Goal: Use online tool/utility: Use online tool/utility

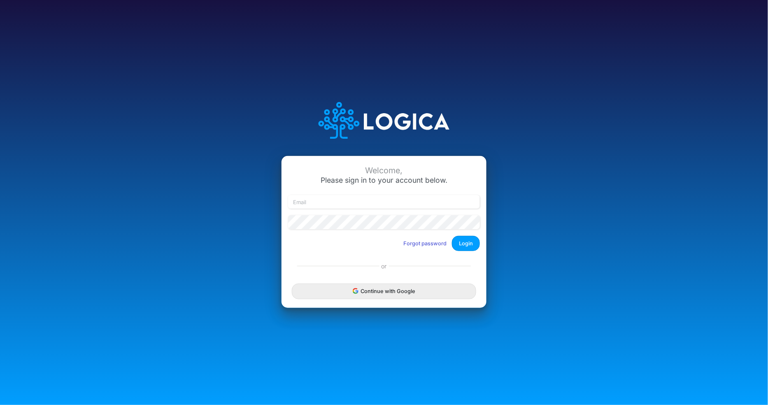
click at [382, 292] on button "Continue with Google" at bounding box center [384, 291] width 184 height 15
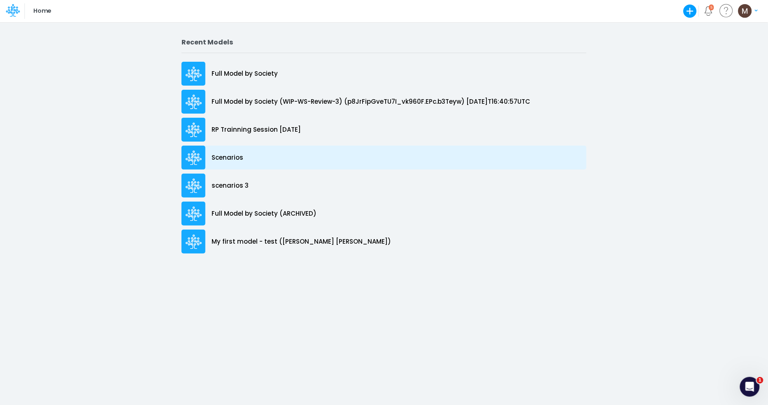
click at [235, 158] on p "Scenarios" at bounding box center [228, 157] width 32 height 9
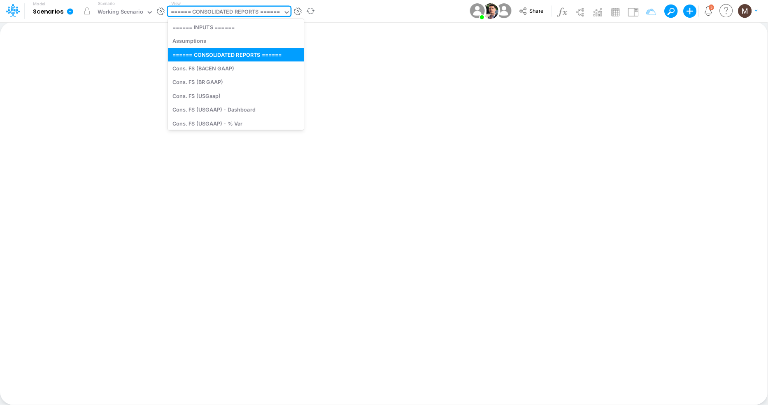
click at [220, 11] on div "====== CONSOLIDATED REPORTS ======" at bounding box center [225, 12] width 109 height 9
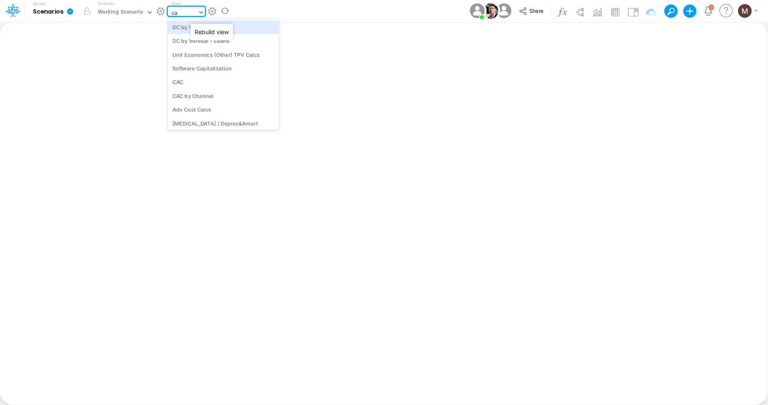
type input "cac"
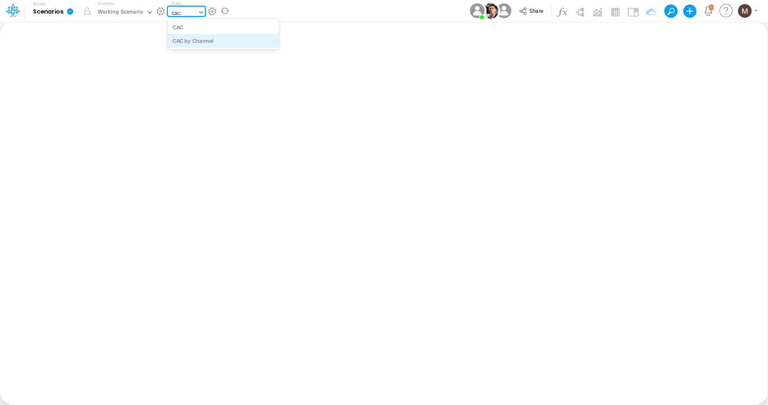
click at [206, 42] on div "CAC by Channel" at bounding box center [223, 41] width 111 height 14
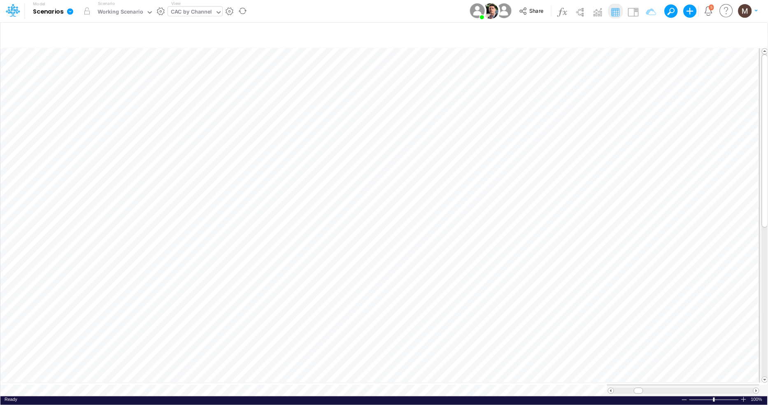
scroll to position [0, 0]
click at [629, 32] on icon "button" at bounding box center [630, 34] width 12 height 9
click at [556, 69] on p "CAC by Channel" at bounding box center [571, 69] width 49 height 9
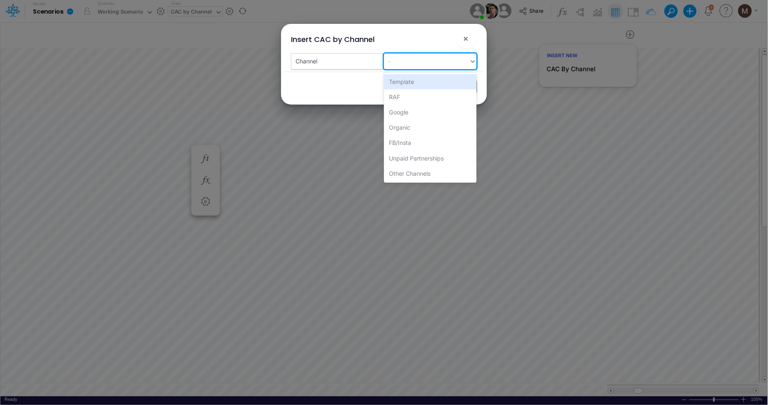
click at [410, 61] on div "-" at bounding box center [426, 61] width 85 height 14
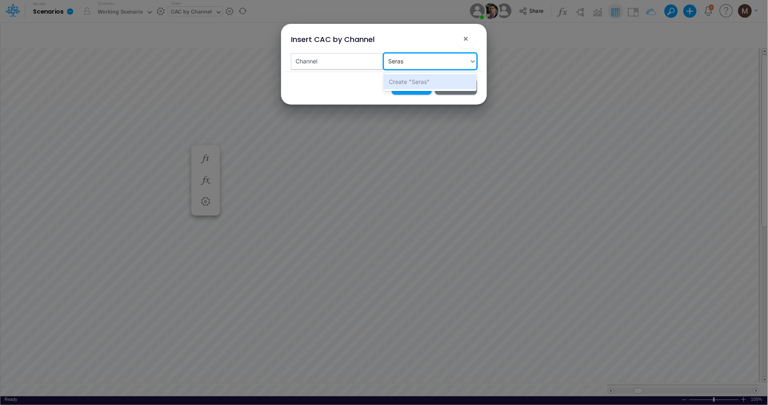
type input "Serasa"
click at [412, 81] on div "Create "Serasa"" at bounding box center [430, 81] width 93 height 15
click at [408, 86] on button "Insert" at bounding box center [412, 87] width 40 height 16
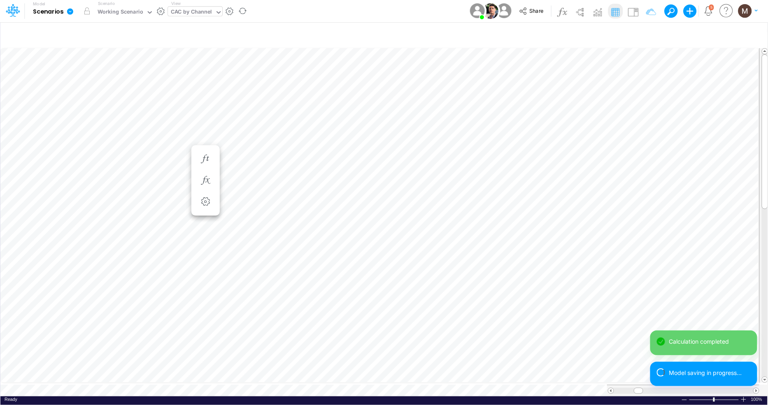
scroll to position [0, 0]
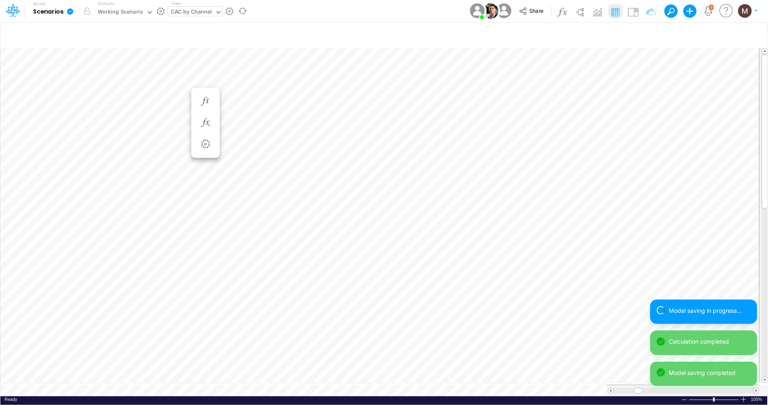
scroll to position [0, 0]
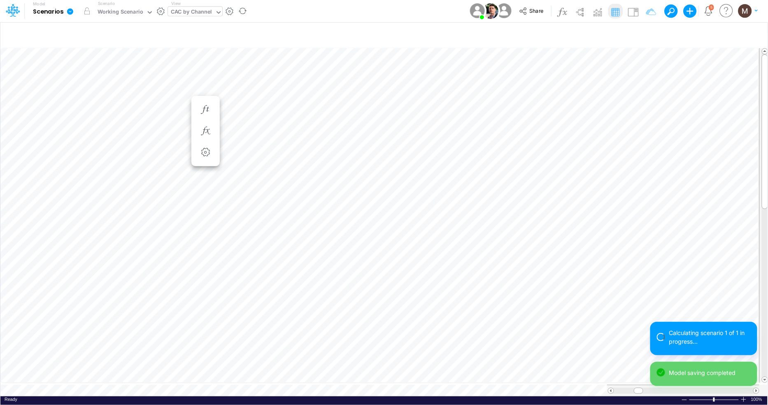
scroll to position [0, 0]
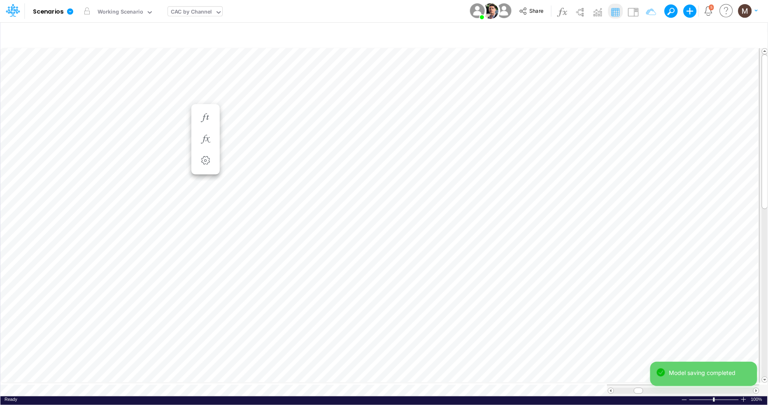
click at [184, 9] on div "CAC by Channel" at bounding box center [191, 12] width 41 height 9
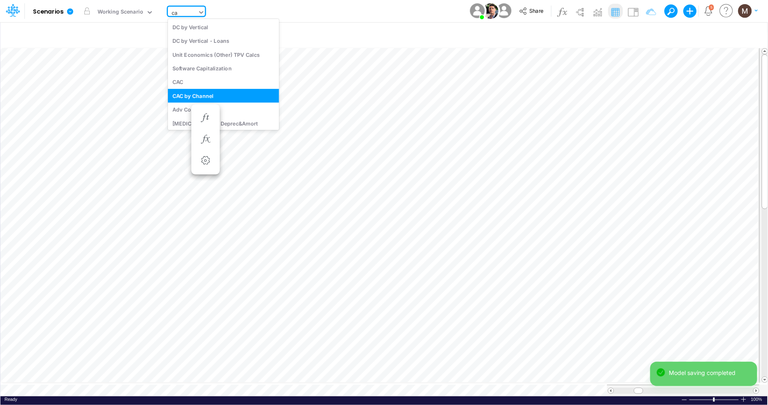
type input "cac"
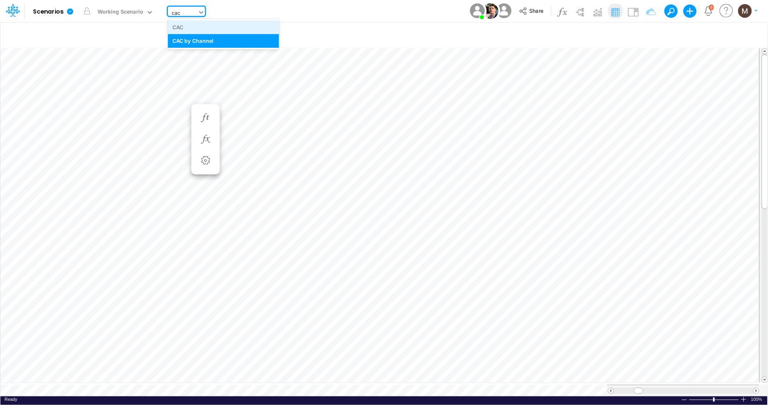
click at [185, 28] on div "CAC" at bounding box center [223, 27] width 111 height 14
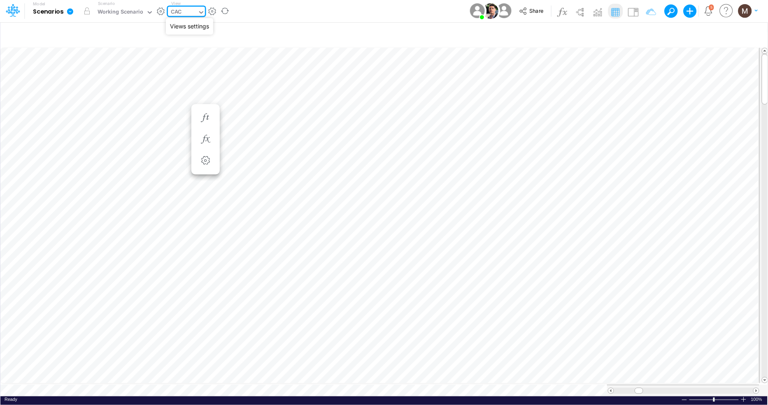
click at [211, 12] on button "button" at bounding box center [212, 11] width 9 height 9
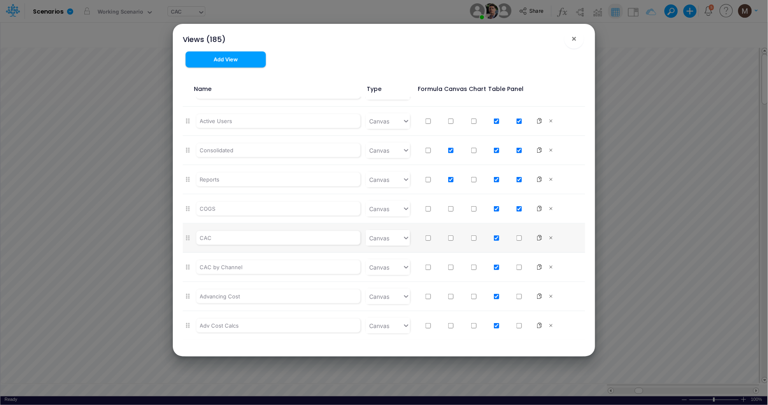
scroll to position [3829, 0]
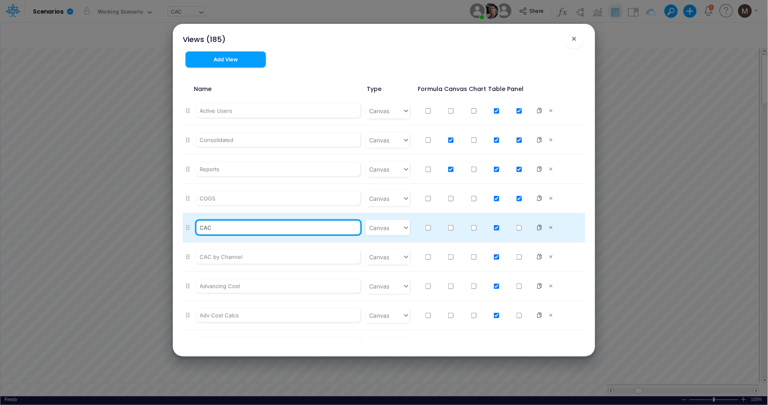
click at [247, 233] on input "CAC" at bounding box center [278, 228] width 165 height 14
type input "C"
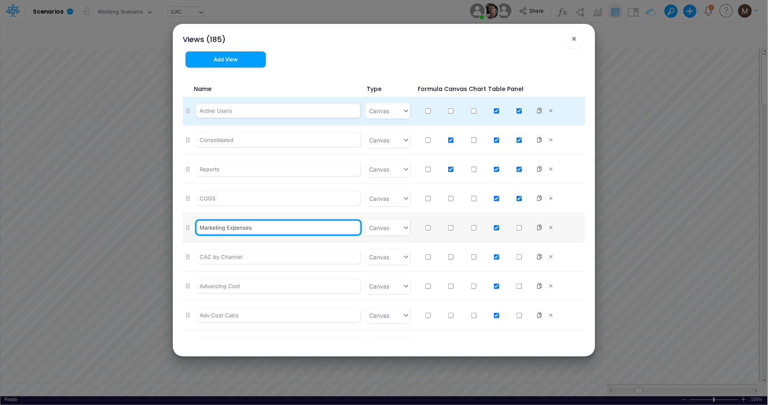
type input "Marketing Expenses"
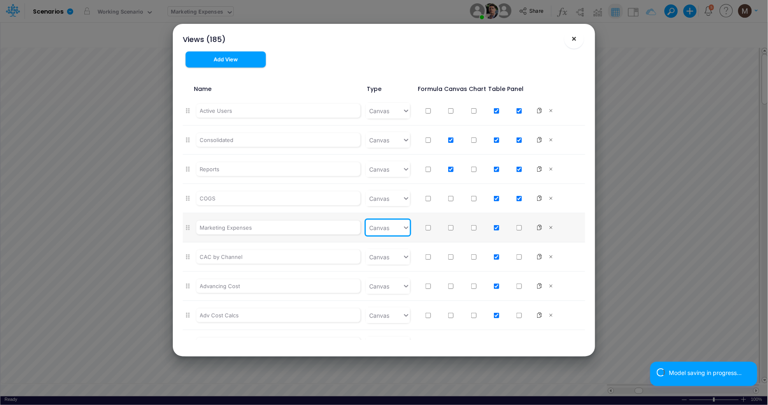
click at [577, 47] on button "×" at bounding box center [574, 39] width 20 height 20
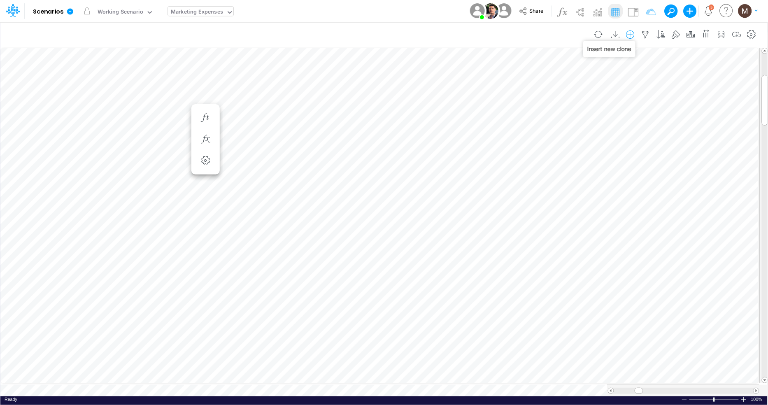
click at [631, 35] on icon "button" at bounding box center [630, 34] width 12 height 9
click at [345, 191] on icon "button" at bounding box center [345, 188] width 12 height 9
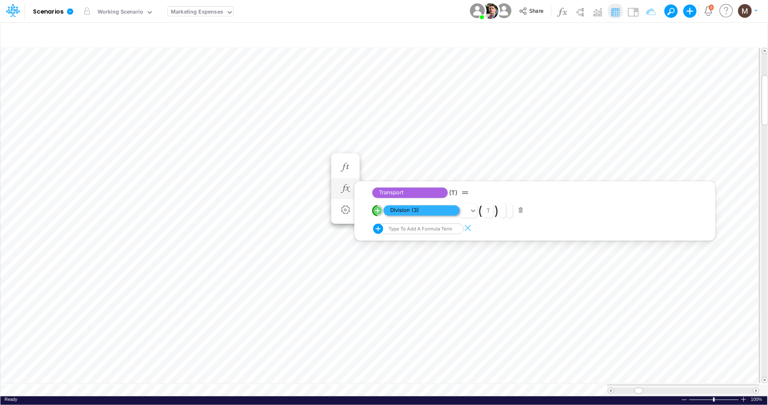
click at [396, 210] on span "Division (3)" at bounding box center [422, 210] width 76 height 10
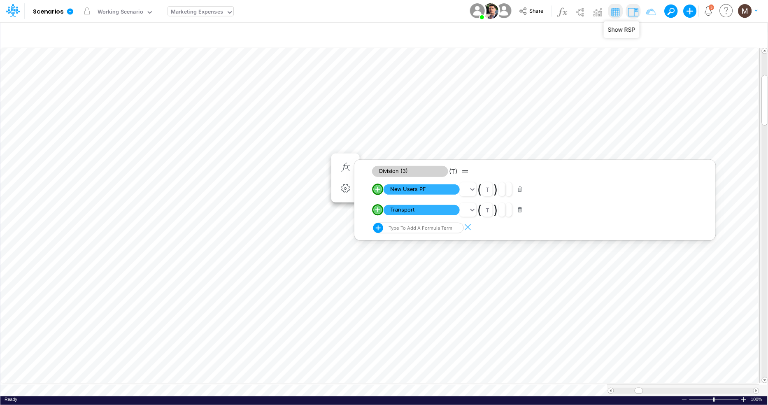
click at [640, 7] on img at bounding box center [632, 11] width 13 height 13
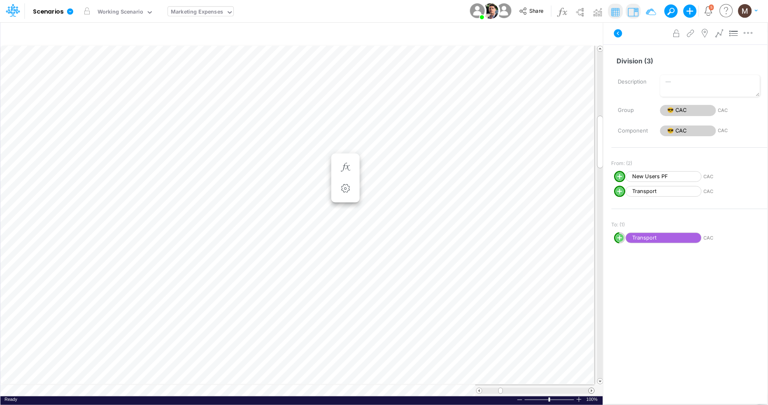
click at [590, 389] on span at bounding box center [591, 390] width 5 height 5
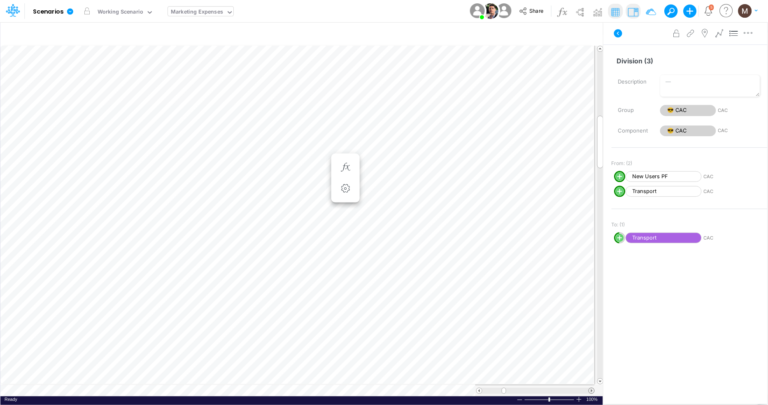
click at [590, 389] on span at bounding box center [591, 390] width 5 height 5
click at [590, 391] on span at bounding box center [591, 390] width 5 height 5
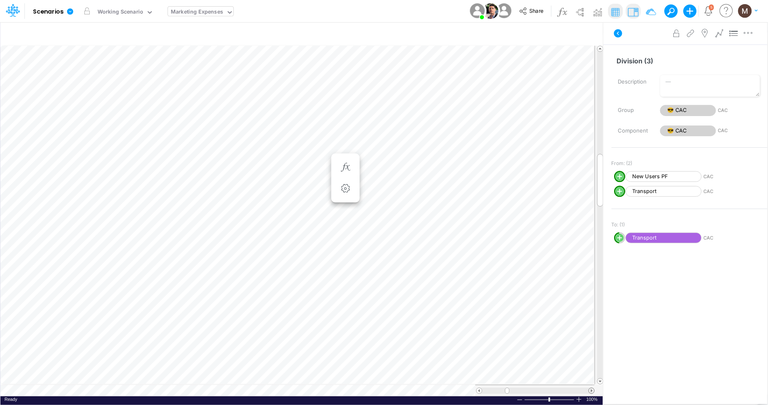
click at [590, 391] on span at bounding box center [591, 390] width 5 height 5
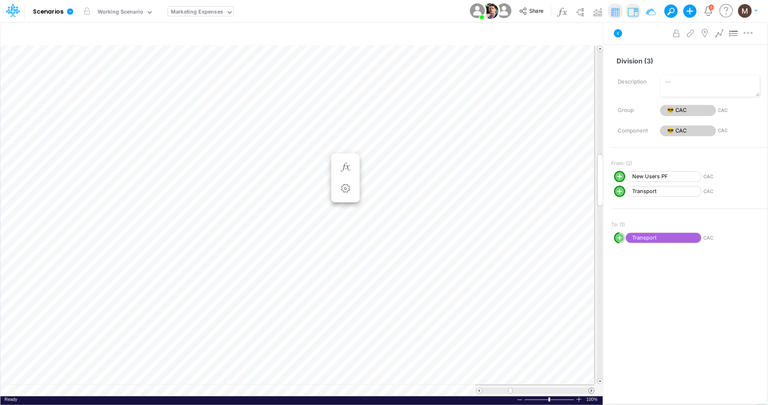
click at [590, 391] on span at bounding box center [591, 390] width 5 height 5
click at [12, 10] on icon at bounding box center [13, 10] width 14 height 14
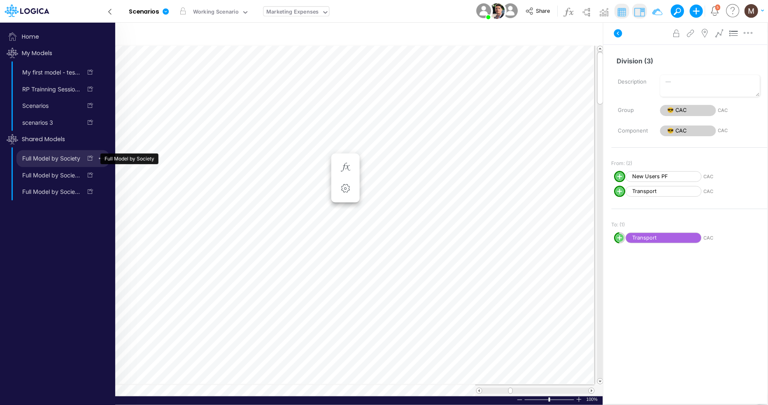
click at [49, 159] on link "Full Model by Society" at bounding box center [48, 158] width 65 height 13
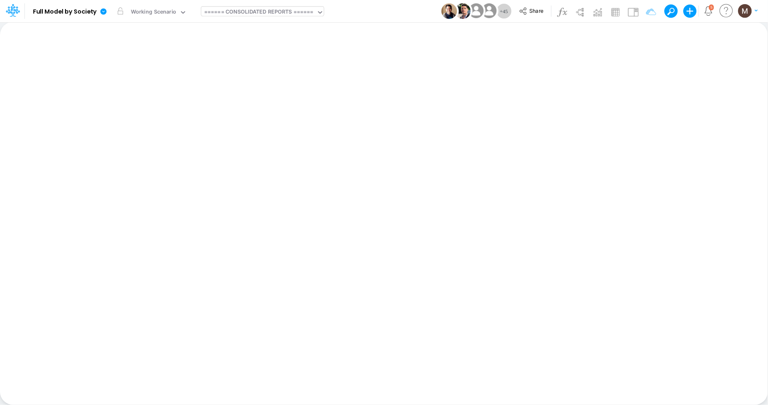
click at [221, 11] on div "====== CONSOLIDATED REPORTS ======" at bounding box center [258, 12] width 109 height 9
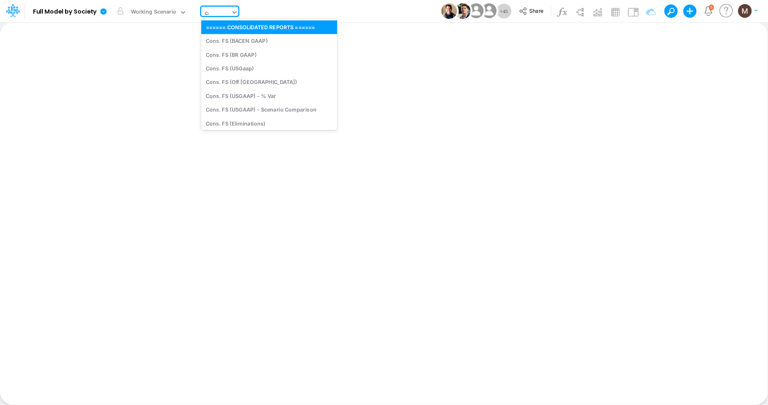
type input "cac"
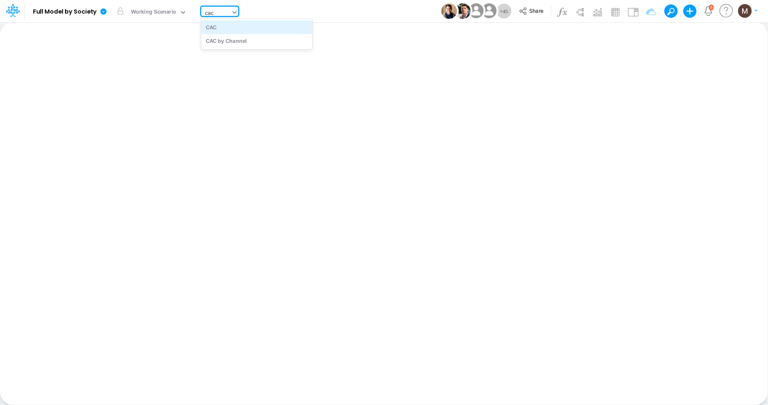
click at [221, 26] on div "CAC" at bounding box center [256, 27] width 111 height 14
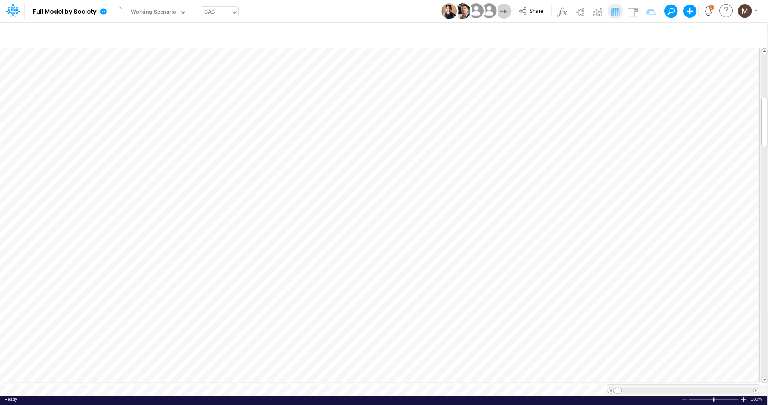
scroll to position [0, 0]
click at [641, 16] on div at bounding box center [608, 11] width 107 height 15
click at [635, 14] on img at bounding box center [632, 11] width 13 height 13
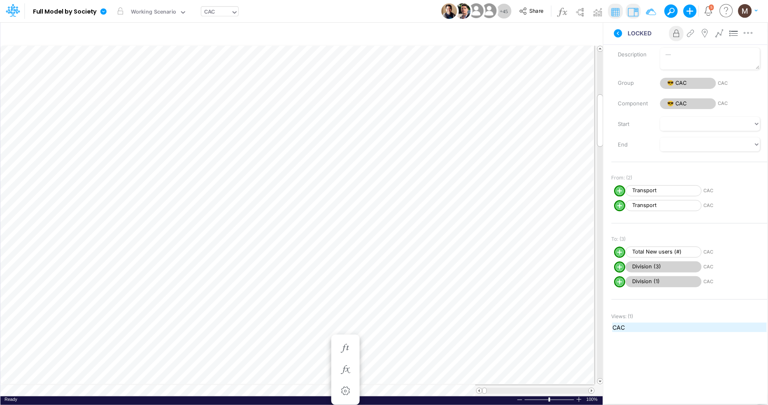
scroll to position [0, 0]
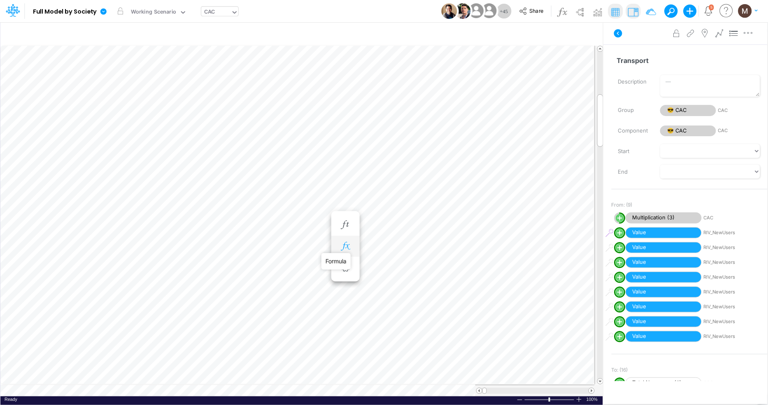
click at [345, 243] on icon "button" at bounding box center [345, 246] width 12 height 9
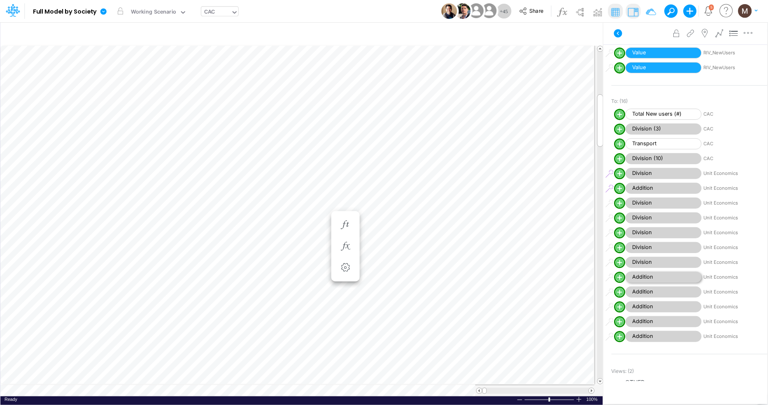
scroll to position [268, 0]
click at [14, 11] on icon at bounding box center [13, 10] width 14 height 14
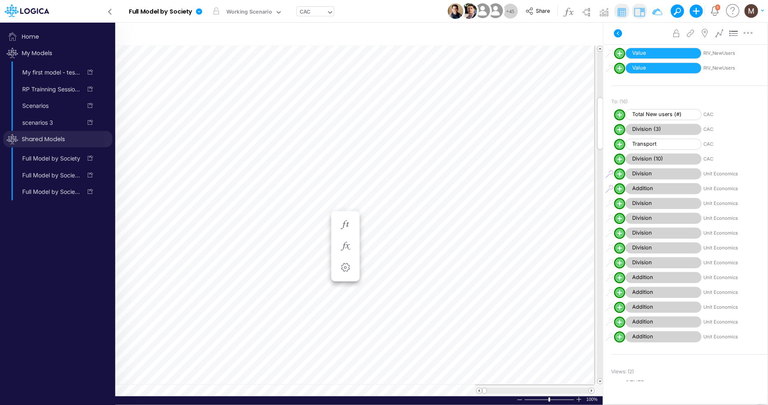
click at [45, 136] on span "Shared Models" at bounding box center [57, 139] width 109 height 16
click at [36, 37] on span "Home" at bounding box center [57, 36] width 109 height 16
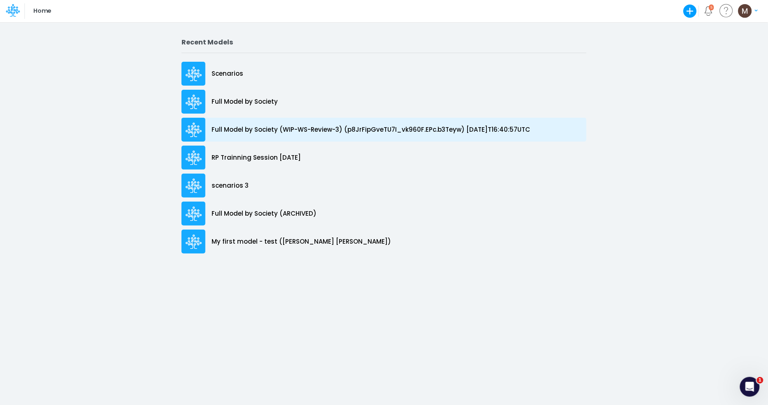
click at [280, 128] on p "Full Model by Society (WIP-WS-Review-3) (p8JrFipGveTU7I_vk960F.EPc.b3Teyw) [DAT…" at bounding box center [371, 129] width 319 height 9
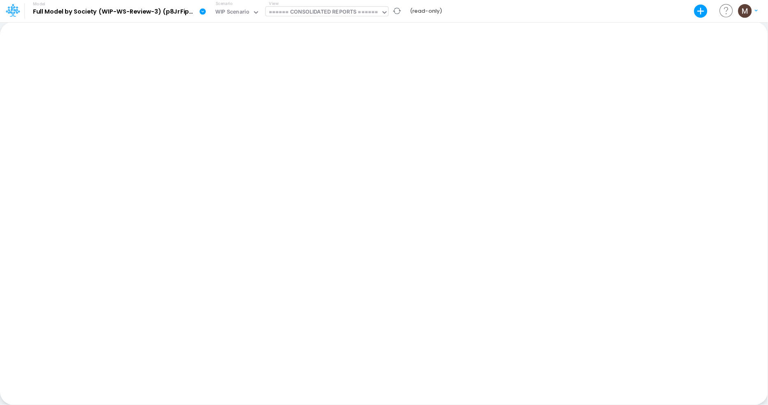
click at [293, 11] on div "====== CONSOLIDATED REPORTS ======" at bounding box center [323, 12] width 109 height 9
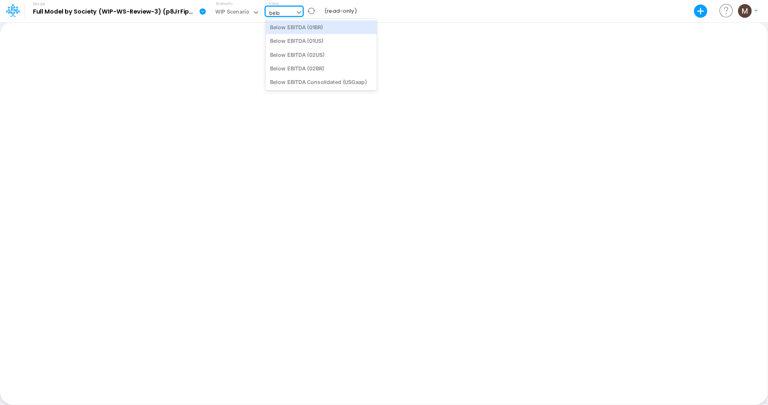
type input "below"
click at [302, 30] on div "Below EBITDA (01BR)" at bounding box center [321, 27] width 111 height 14
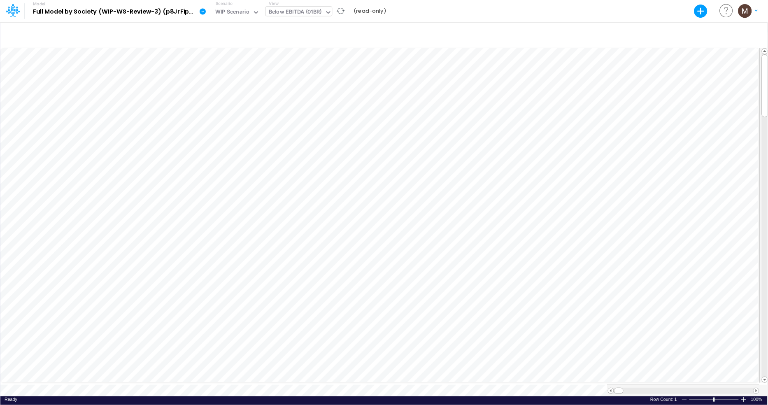
scroll to position [0, 0]
click at [276, 10] on div "Below EBITDA (01BR)" at bounding box center [295, 12] width 53 height 9
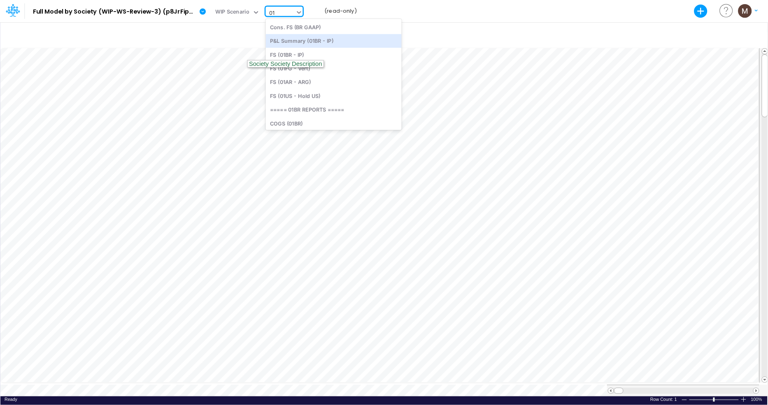
type input "0"
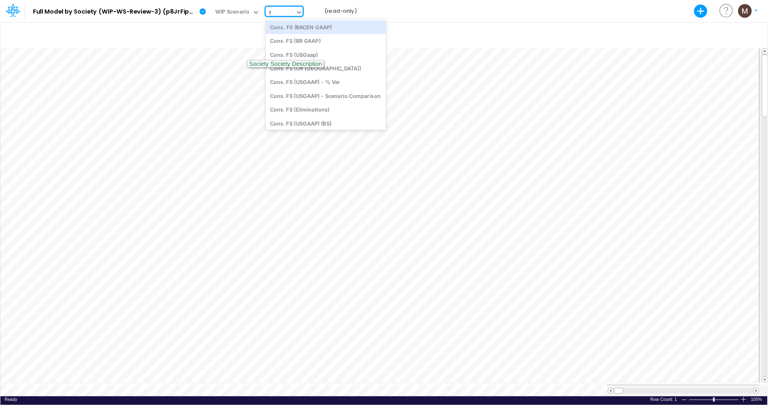
type input "fs"
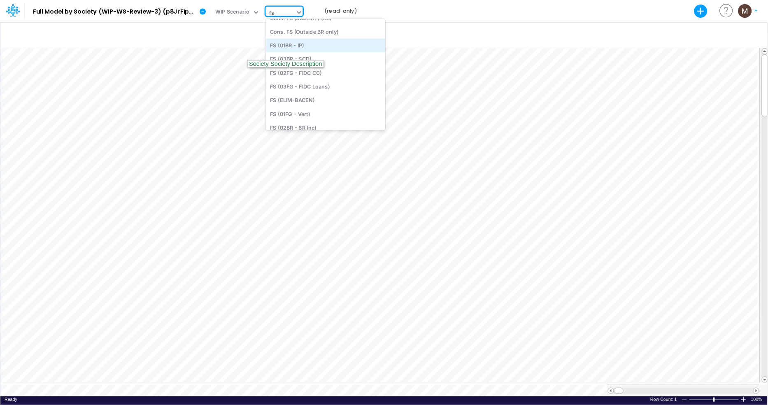
click at [293, 46] on div "FS (01BR - IP)" at bounding box center [326, 45] width 120 height 14
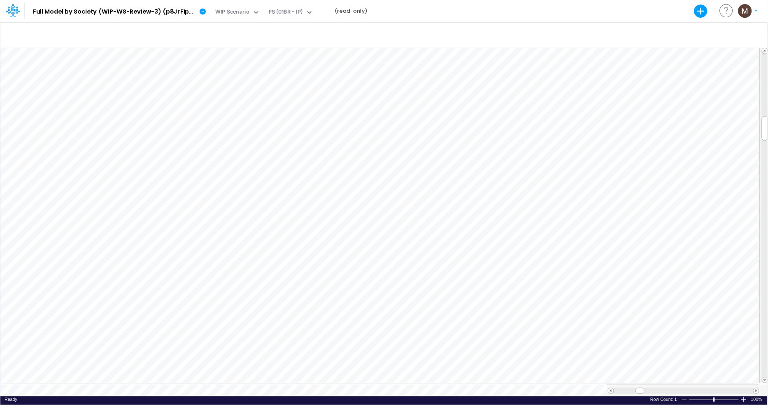
scroll to position [0, 0]
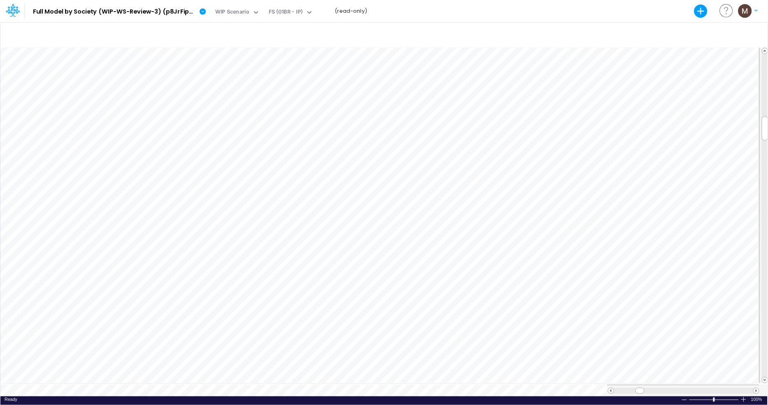
scroll to position [0, 0]
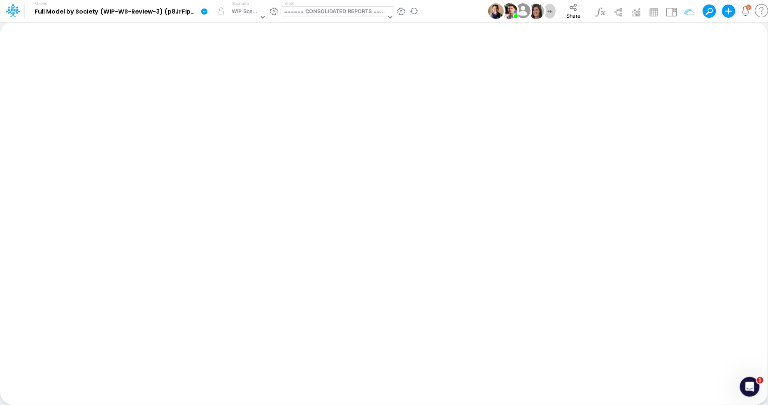
click at [320, 10] on div "====== CONSOLIDATED REPORTS ======" at bounding box center [335, 11] width 102 height 9
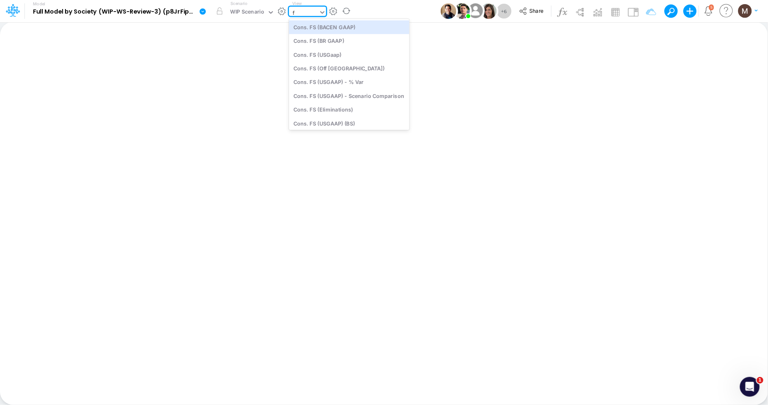
type input "fs"
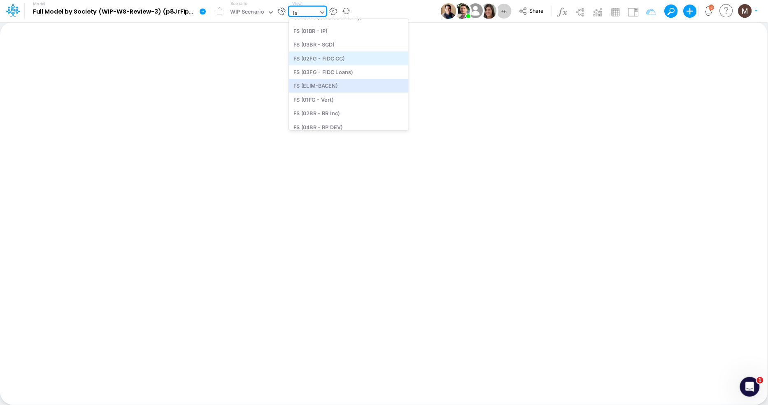
scroll to position [130, 0]
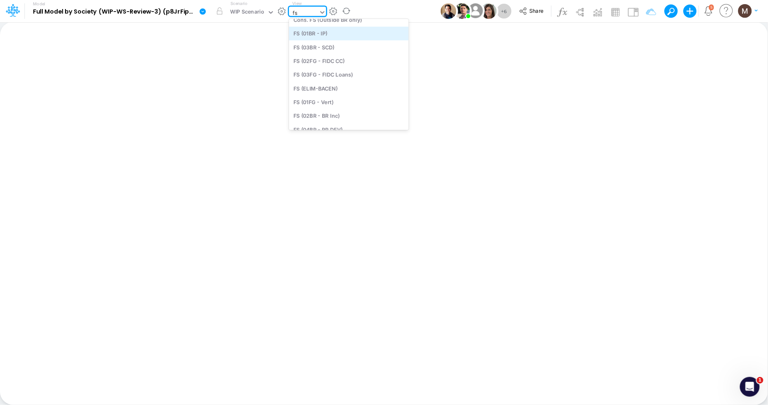
click at [315, 36] on div "FS (01BR - IP)" at bounding box center [349, 34] width 120 height 14
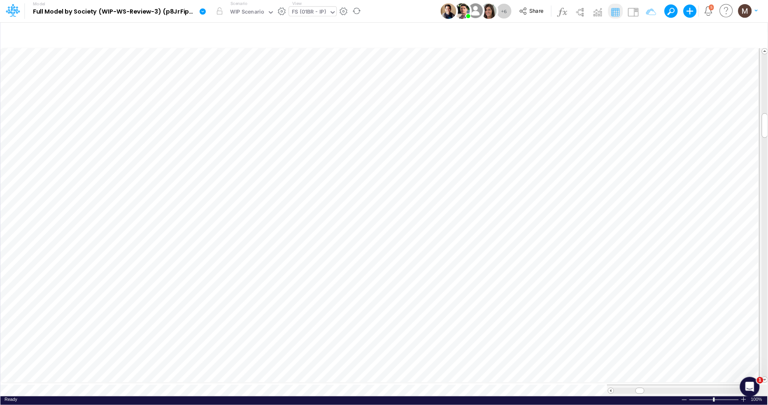
scroll to position [0, 0]
click at [632, 10] on img at bounding box center [632, 11] width 13 height 13
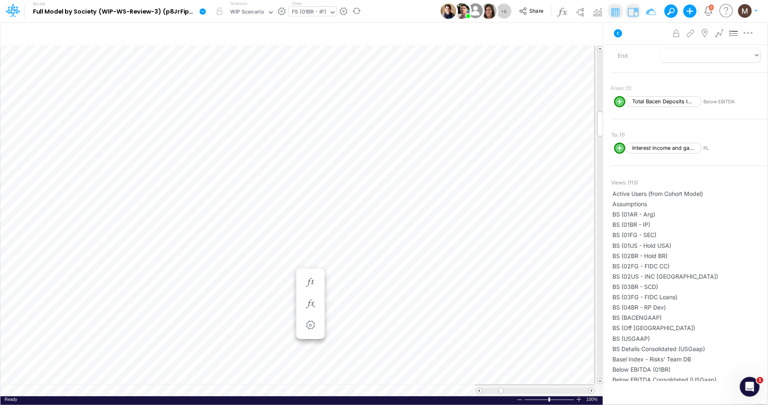
scroll to position [179, 0]
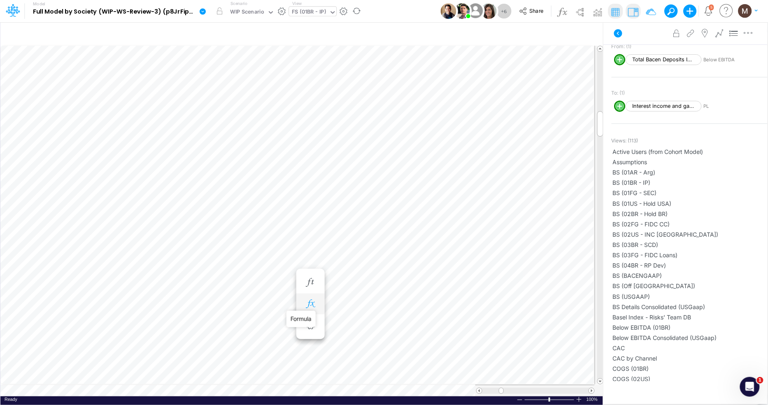
click at [309, 303] on icon "button" at bounding box center [310, 304] width 12 height 9
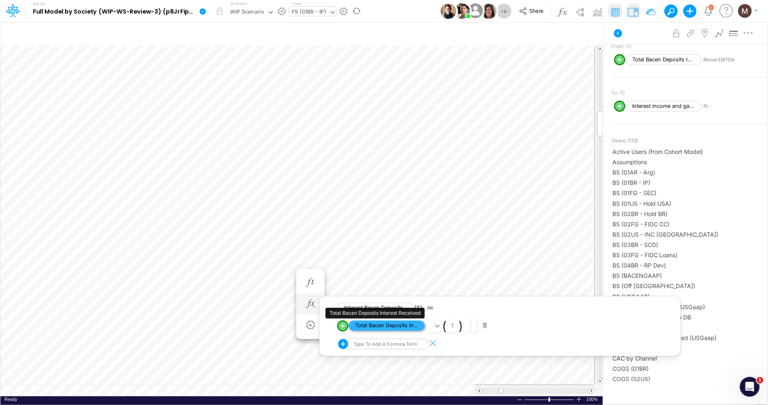
click at [398, 330] on span "Total Bacen Deposits Interest Received" at bounding box center [387, 326] width 76 height 10
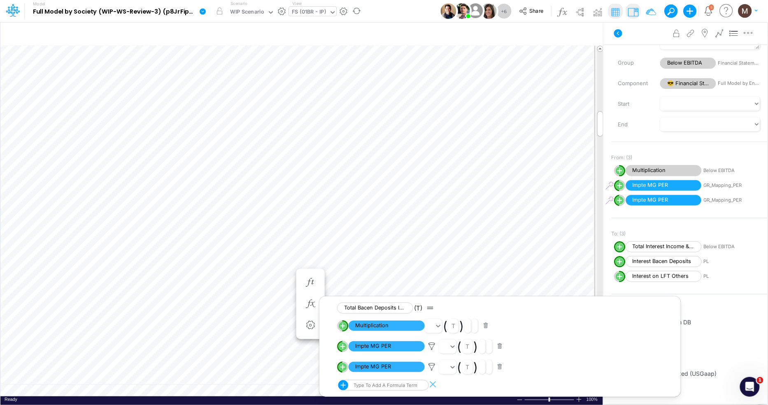
scroll to position [0, 0]
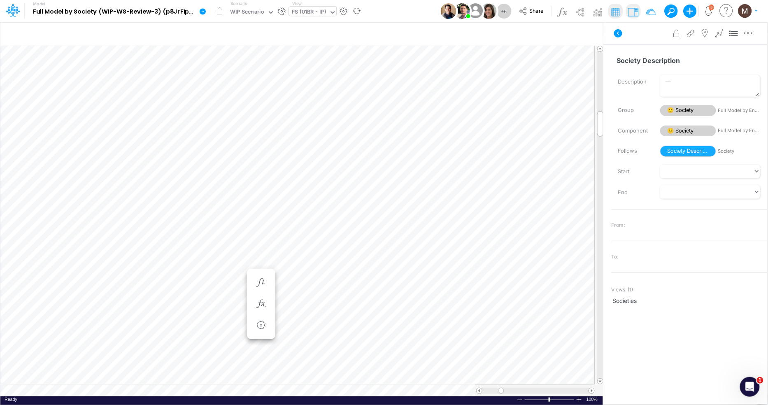
scroll to position [0, 0]
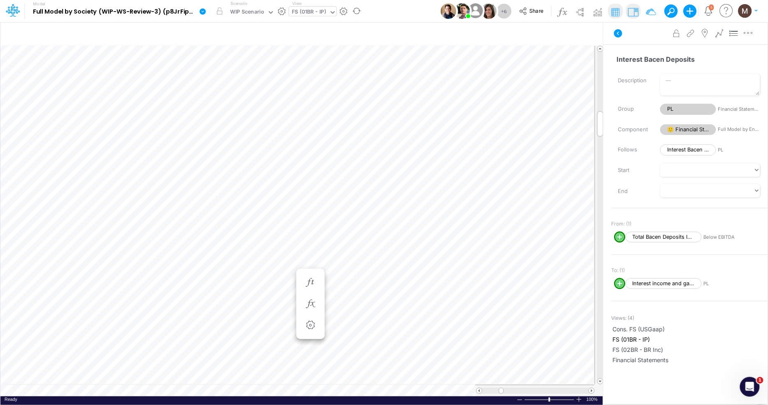
scroll to position [2, 0]
click at [305, 306] on icon "button" at bounding box center [310, 304] width 12 height 9
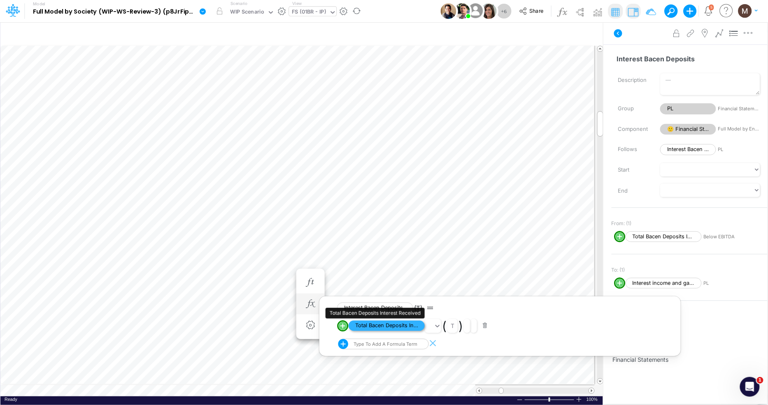
click at [372, 326] on span "Total Bacen Deposits Interest Received" at bounding box center [387, 326] width 76 height 10
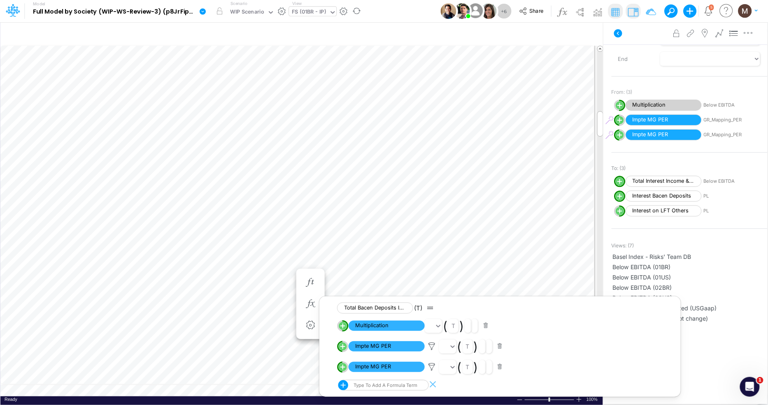
scroll to position [186, 0]
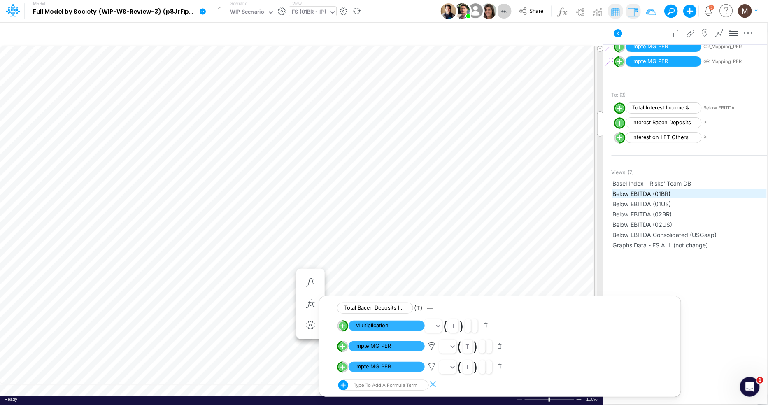
click at [630, 193] on span "Below EBITDA (01BR)" at bounding box center [690, 193] width 154 height 9
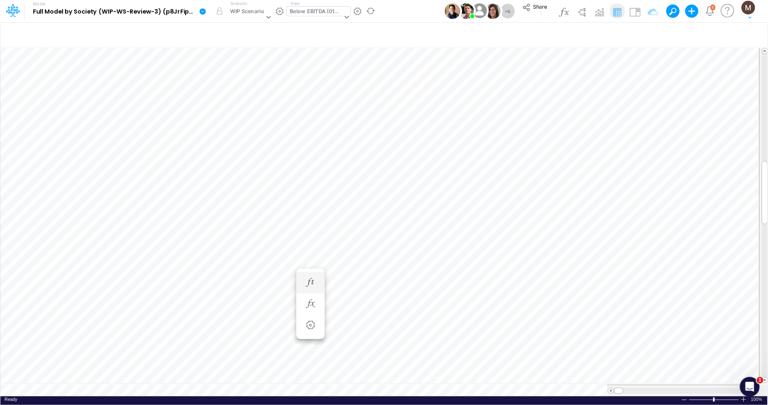
scroll to position [0, 0]
click at [312, 14] on div "Below EBITDA (01BR)" at bounding box center [316, 11] width 52 height 9
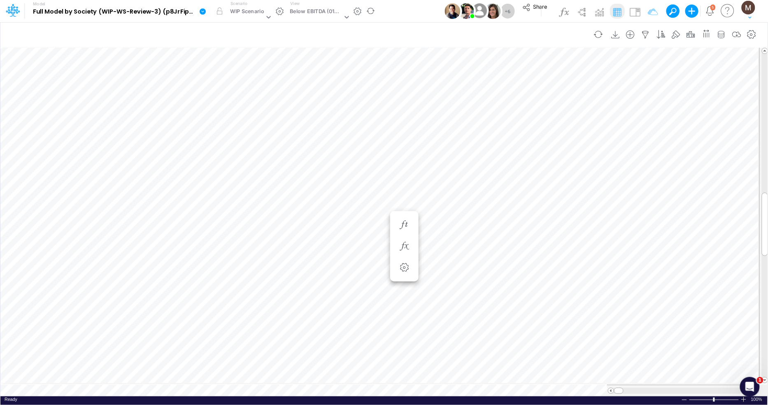
scroll to position [0, 0]
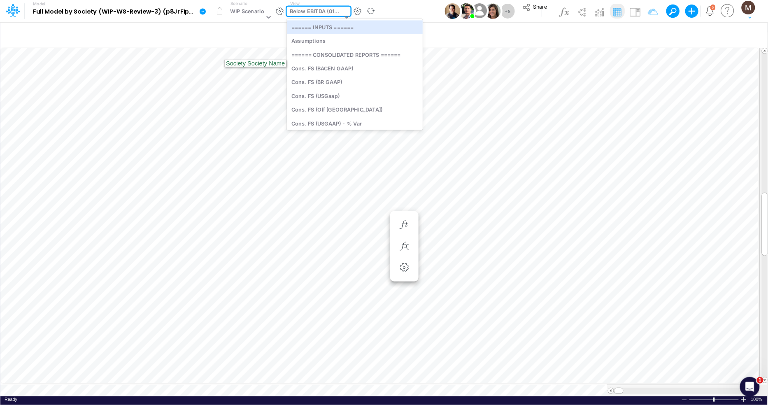
click at [312, 8] on div "Below EBITDA (01BR)" at bounding box center [316, 11] width 52 height 9
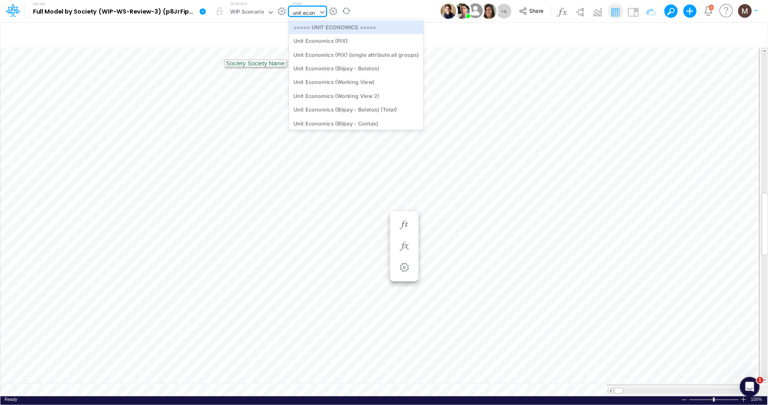
type input "unit econo"
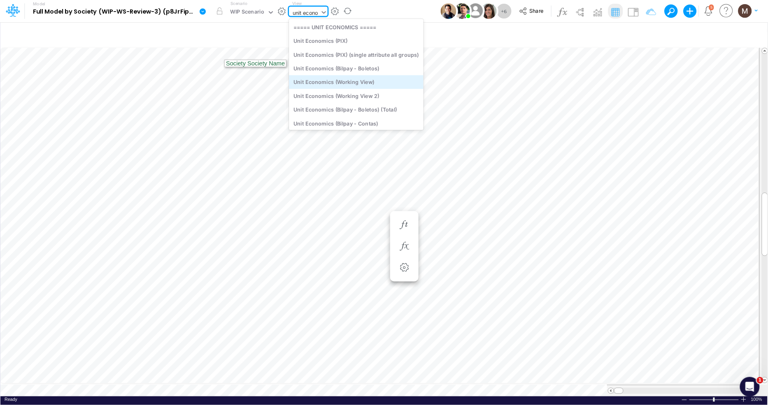
click at [343, 79] on div "Unit Economics (Working View)" at bounding box center [356, 82] width 135 height 14
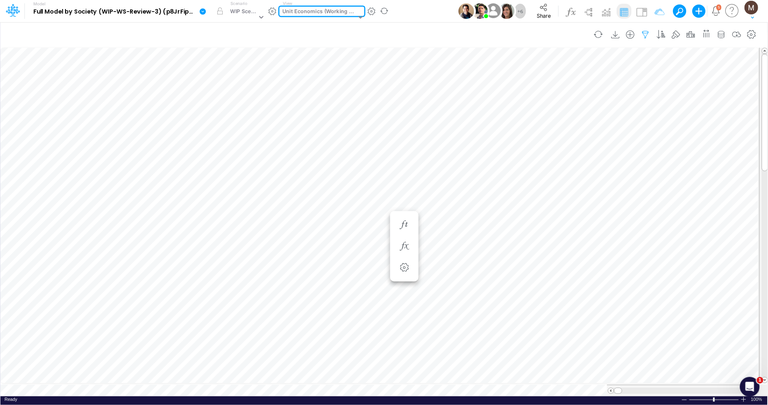
click at [646, 35] on icon "button" at bounding box center [646, 34] width 12 height 9
select select "contains"
select select "tableSearchOR"
select select "contains"
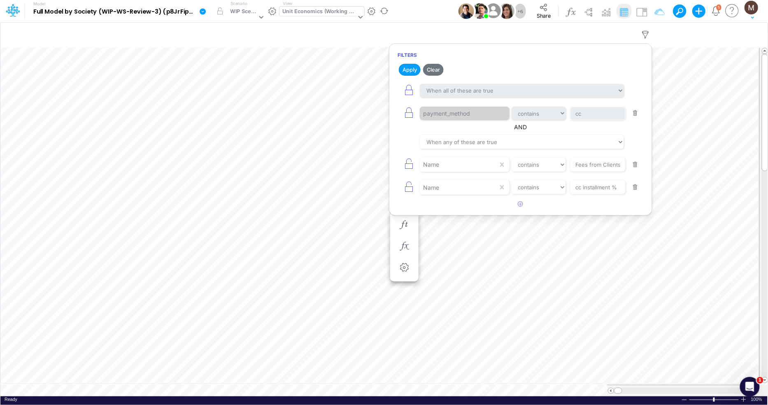
click at [631, 114] on button "button" at bounding box center [636, 113] width 16 height 11
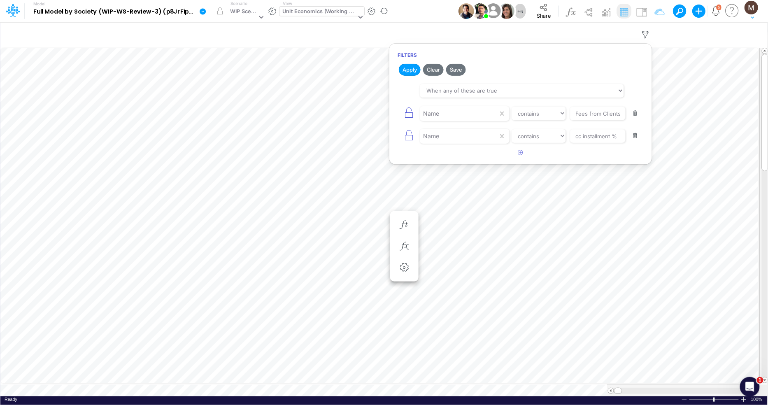
click at [633, 114] on button "button" at bounding box center [636, 113] width 16 height 11
type input "cc installment %"
click at [464, 113] on div "Name" at bounding box center [459, 114] width 78 height 14
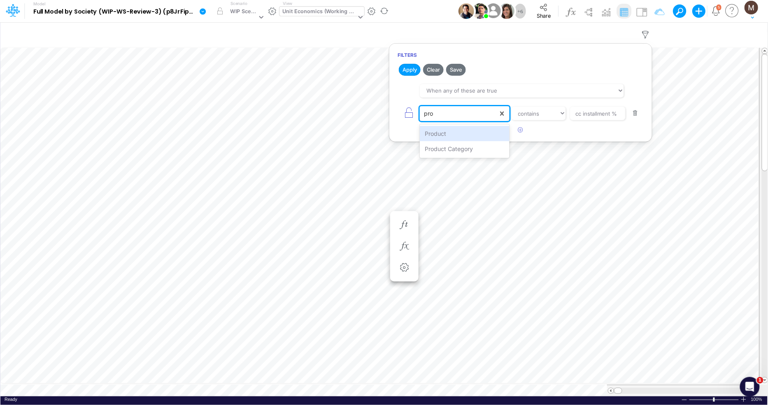
type input "prod"
click at [457, 133] on div "Product" at bounding box center [464, 133] width 89 height 15
click at [584, 114] on input "cc installment %" at bounding box center [598, 114] width 56 height 14
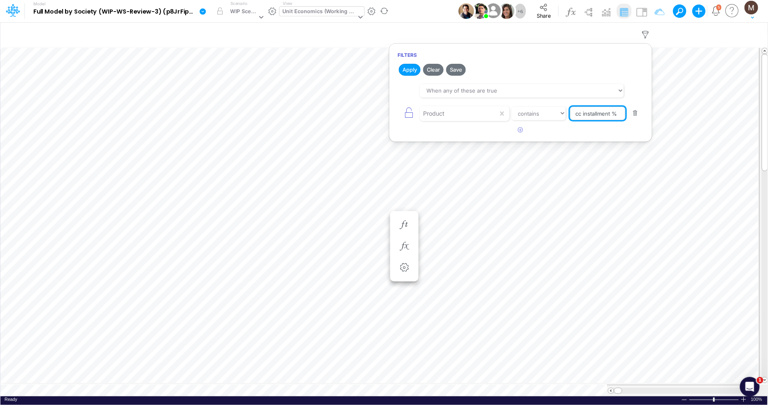
click at [584, 114] on input "cc installment %" at bounding box center [598, 114] width 56 height 14
type input "other / others / pj"
click at [395, 67] on h2 "Apply Clear Save" at bounding box center [520, 69] width 263 height 15
click at [405, 69] on button "Apply" at bounding box center [410, 70] width 22 height 12
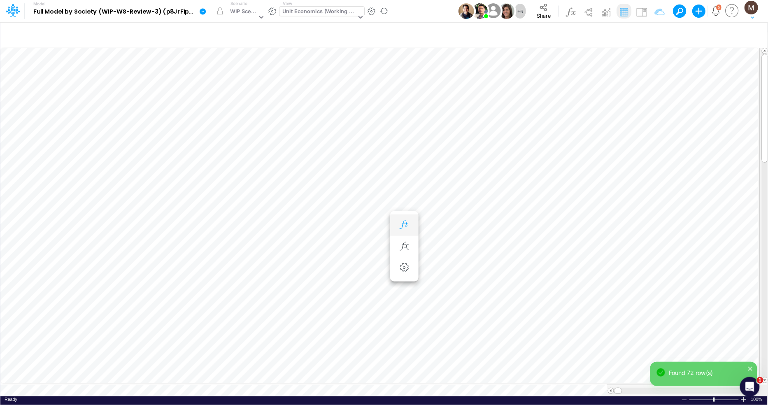
scroll to position [0, 0]
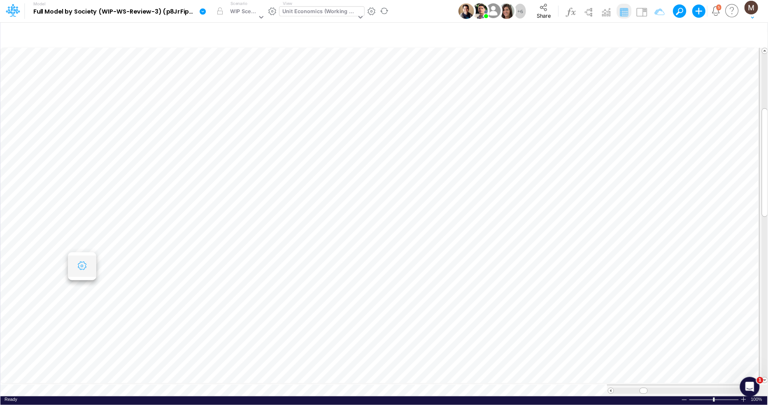
scroll to position [0, 0]
click at [290, 264] on icon "button" at bounding box center [289, 262] width 12 height 9
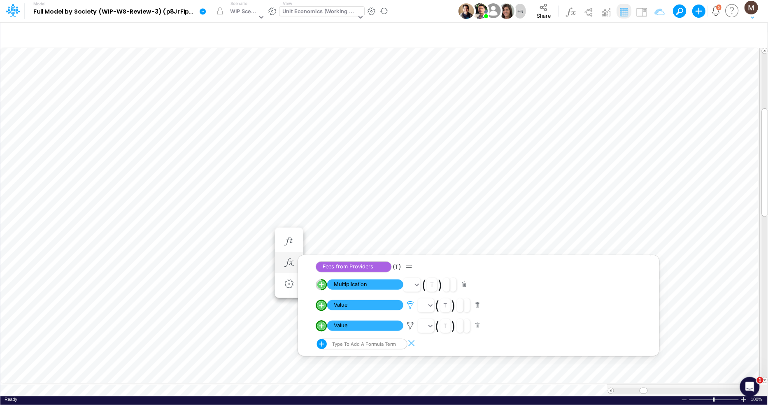
click at [408, 307] on icon at bounding box center [410, 305] width 12 height 9
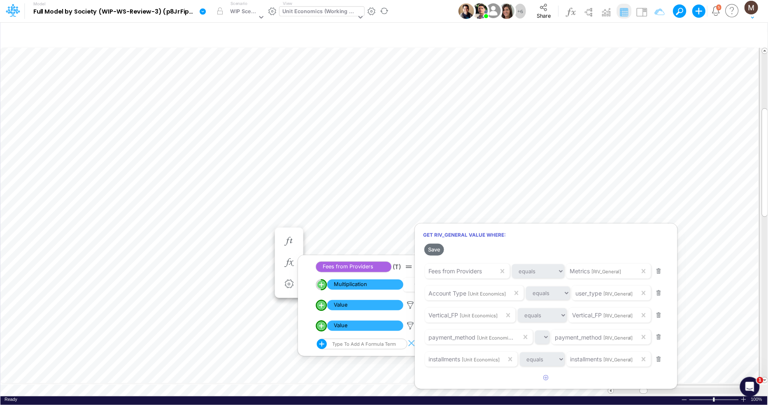
click at [248, 231] on div at bounding box center [384, 204] width 768 height 401
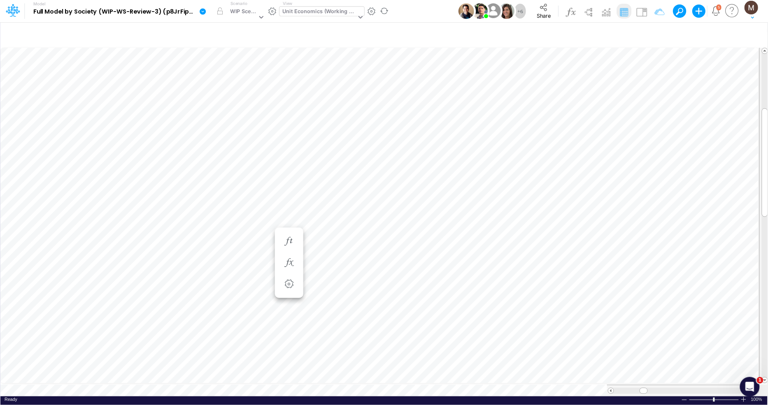
scroll to position [0, 0]
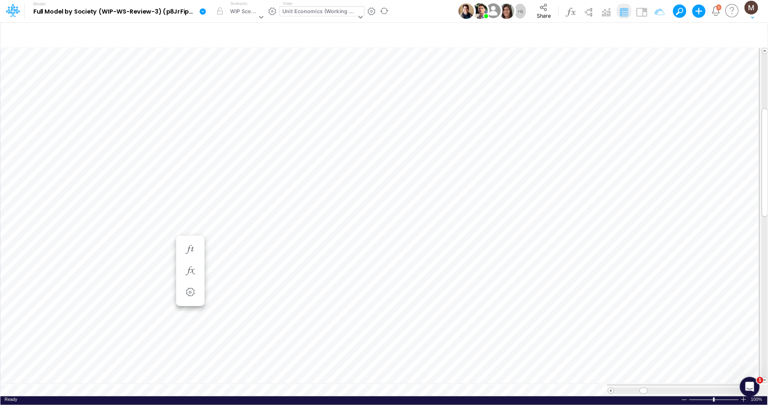
scroll to position [0, 0]
click at [297, 12] on div "Unit Economics (Working View)" at bounding box center [319, 11] width 74 height 9
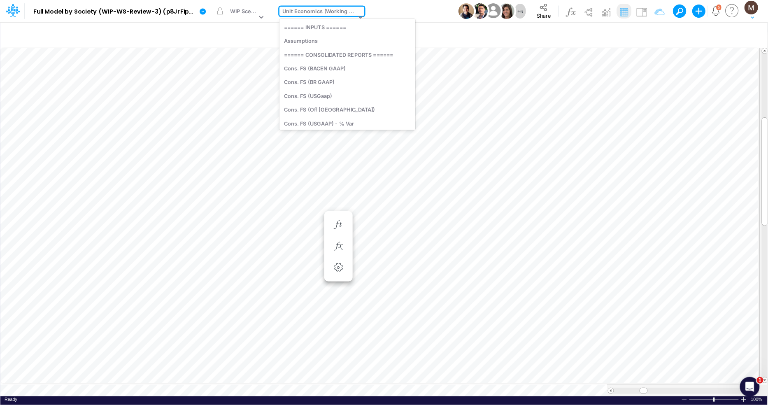
scroll to position [1104, 0]
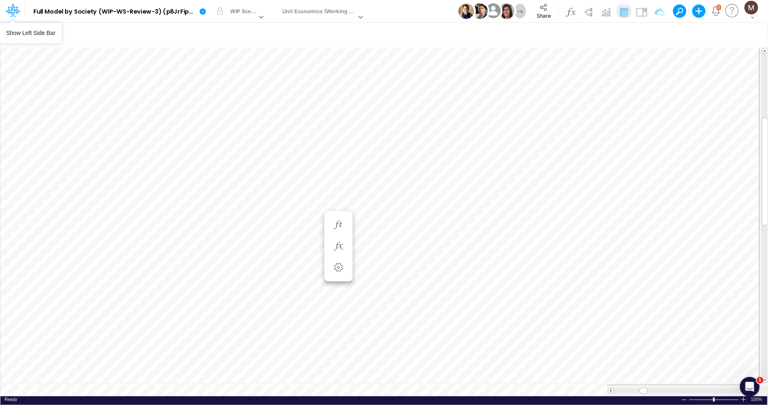
click at [12, 9] on icon at bounding box center [13, 8] width 5 height 5
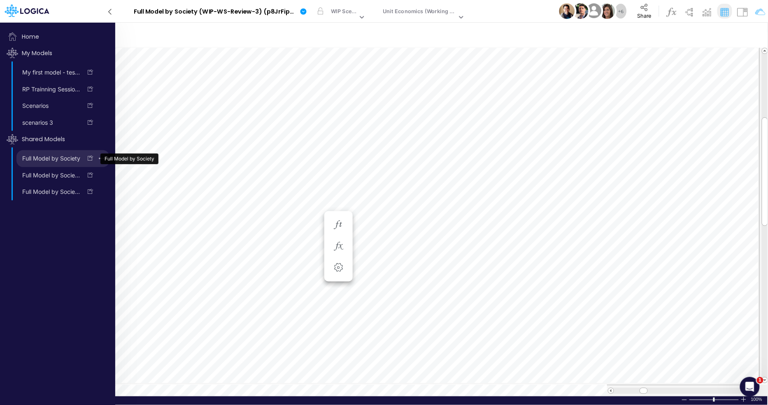
click at [58, 161] on link "Full Model by Society" at bounding box center [48, 158] width 65 height 13
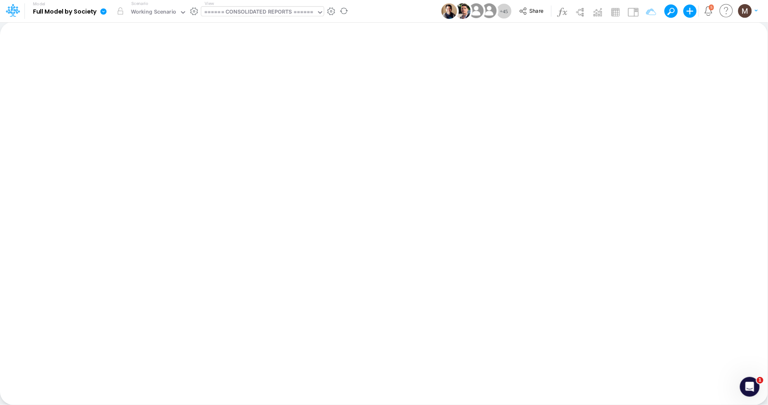
click at [262, 14] on div "====== CONSOLIDATED REPORTS ======" at bounding box center [258, 12] width 109 height 9
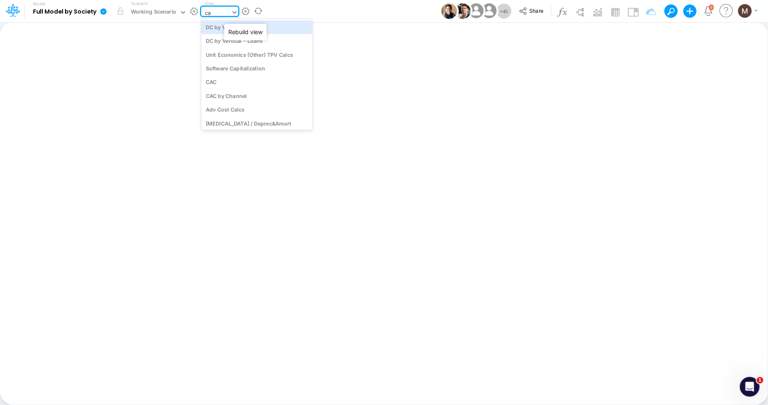
type input "cac"
click at [235, 23] on div "CAC" at bounding box center [256, 27] width 111 height 14
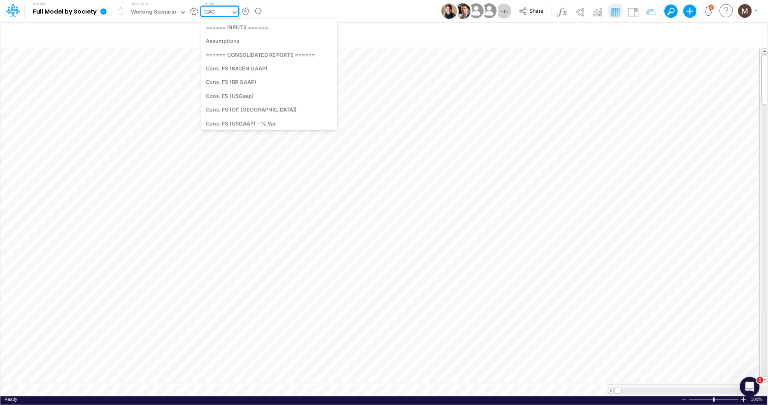
click at [219, 16] on div "CAC" at bounding box center [216, 13] width 30 height 12
type input "opex"
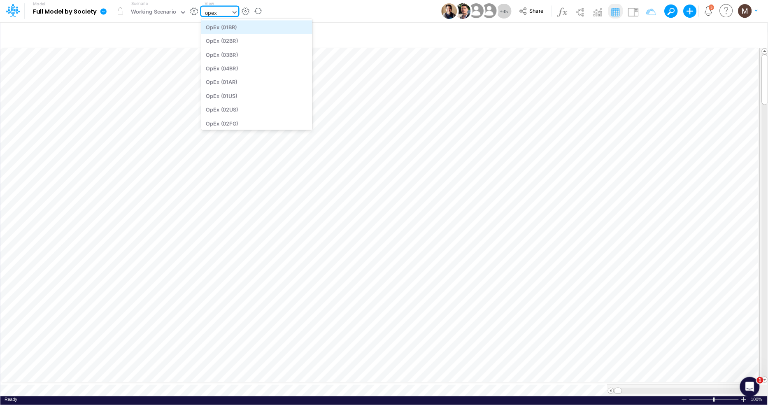
click at [250, 28] on div "OpEx (01BR)" at bounding box center [256, 27] width 111 height 14
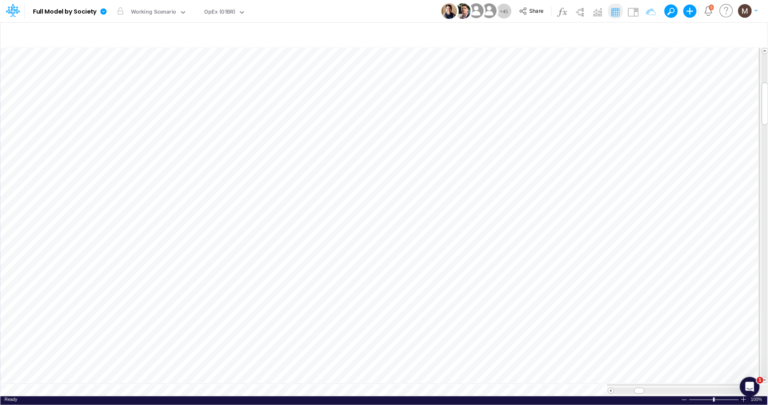
scroll to position [0, 0]
click at [307, 234] on icon "button" at bounding box center [303, 238] width 12 height 9
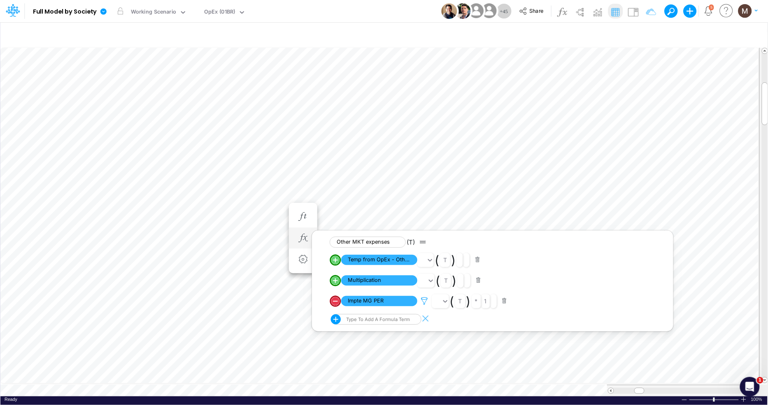
click at [424, 304] on icon at bounding box center [424, 301] width 12 height 9
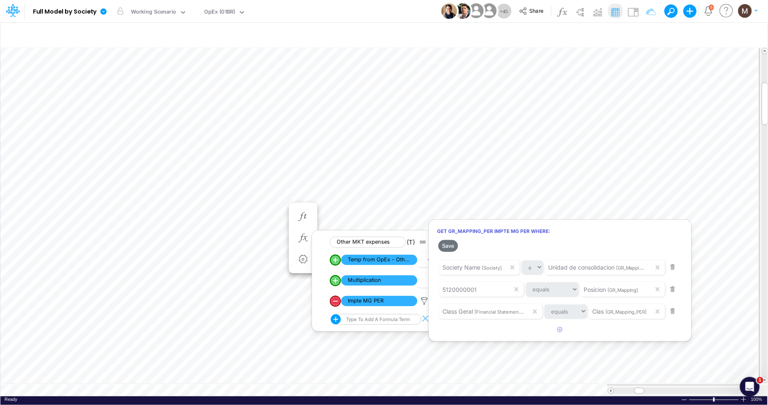
click at [262, 196] on div at bounding box center [384, 204] width 768 height 401
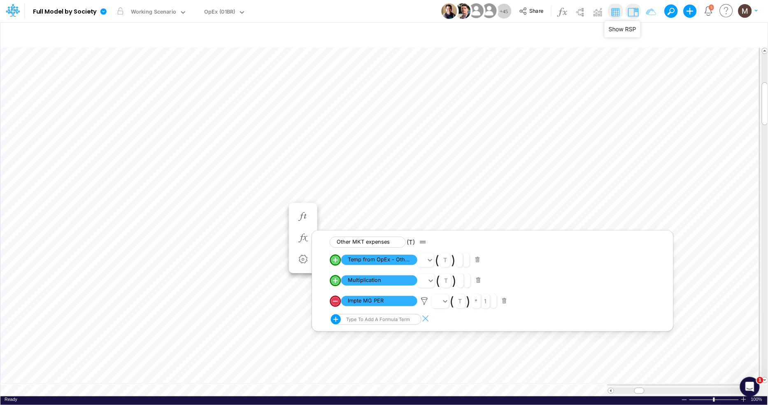
click at [632, 5] on img at bounding box center [632, 11] width 13 height 13
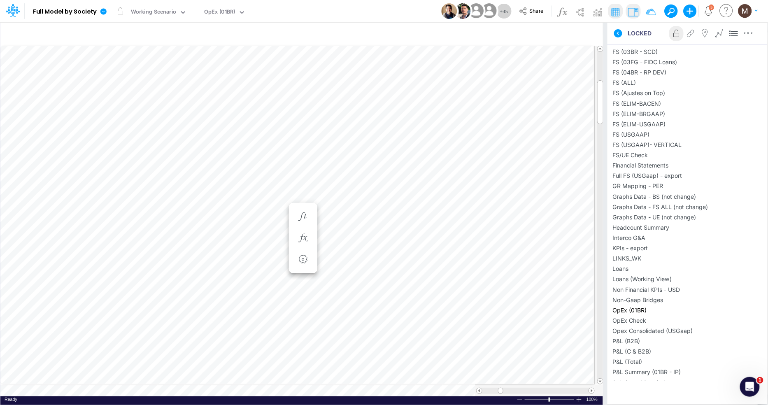
scroll to position [882, 0]
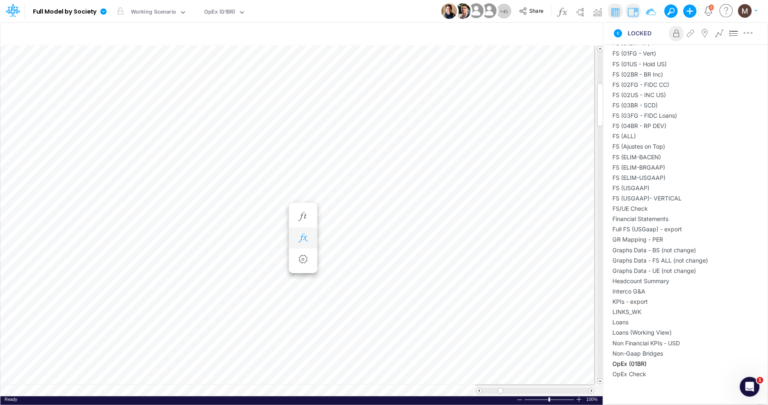
click at [308, 238] on icon "button" at bounding box center [303, 238] width 12 height 9
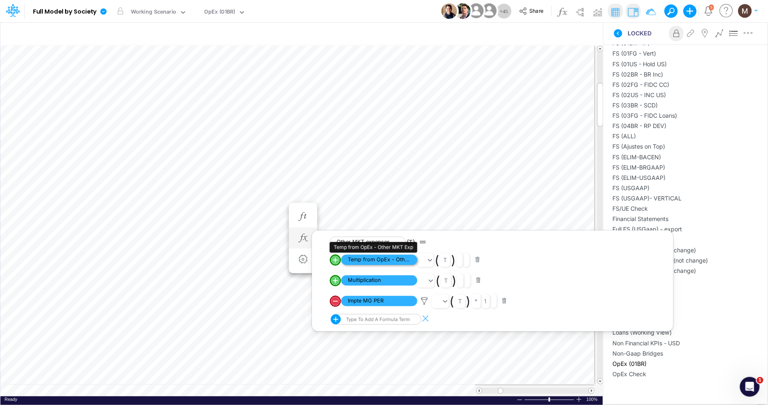
click at [359, 263] on span "Temp from OpEx - Other MKT Exp" at bounding box center [379, 260] width 76 height 10
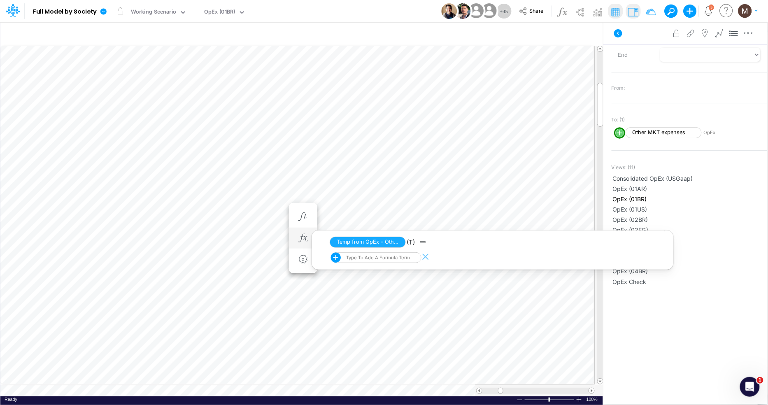
scroll to position [105, 0]
click at [309, 242] on button "button" at bounding box center [303, 238] width 15 height 16
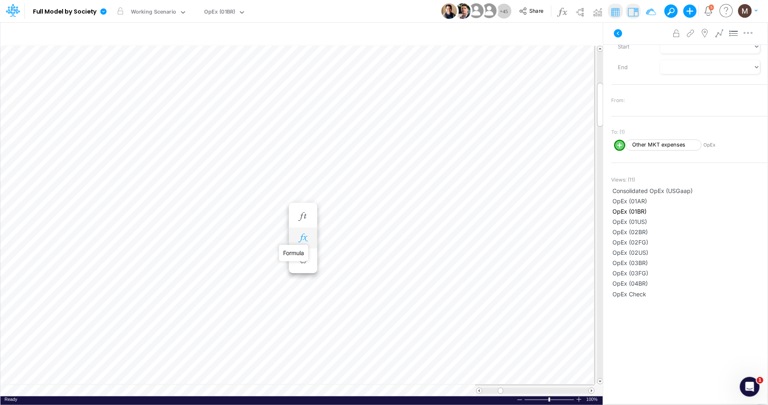
click at [305, 240] on icon "button" at bounding box center [303, 238] width 12 height 9
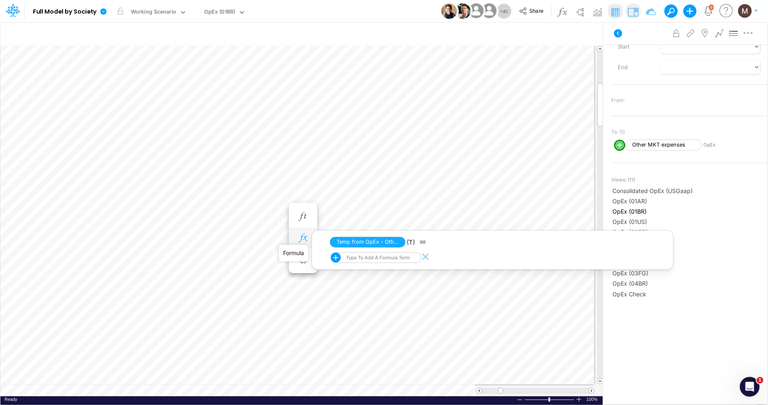
click at [305, 240] on icon "button" at bounding box center [303, 238] width 12 height 9
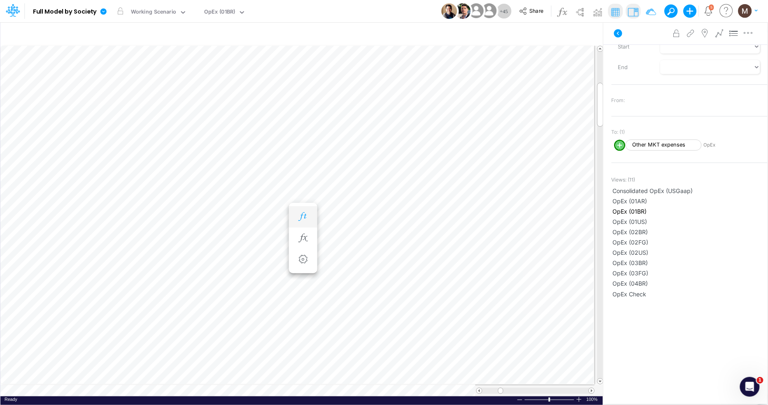
click at [304, 222] on button "button" at bounding box center [303, 217] width 15 height 16
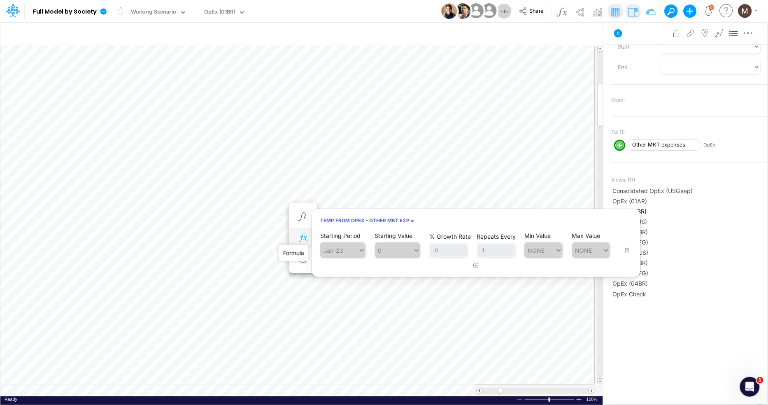
click at [301, 238] on icon "button" at bounding box center [303, 238] width 12 height 9
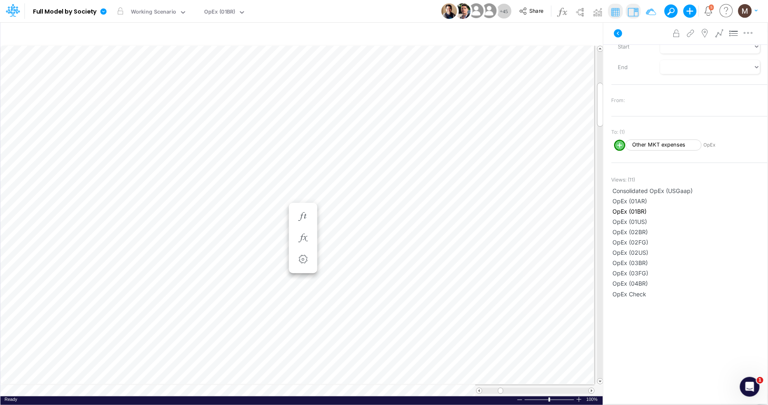
scroll to position [0, 0]
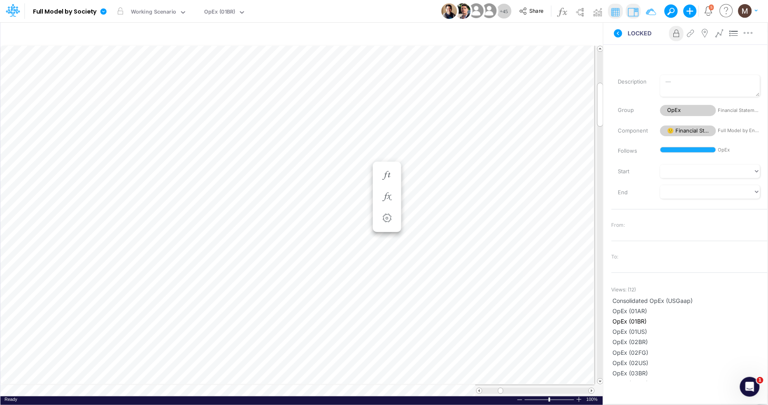
scroll to position [0, 0]
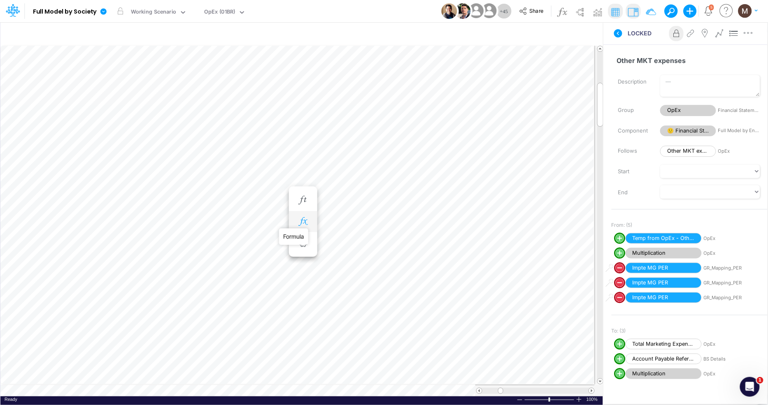
click at [306, 218] on icon "button" at bounding box center [303, 221] width 12 height 9
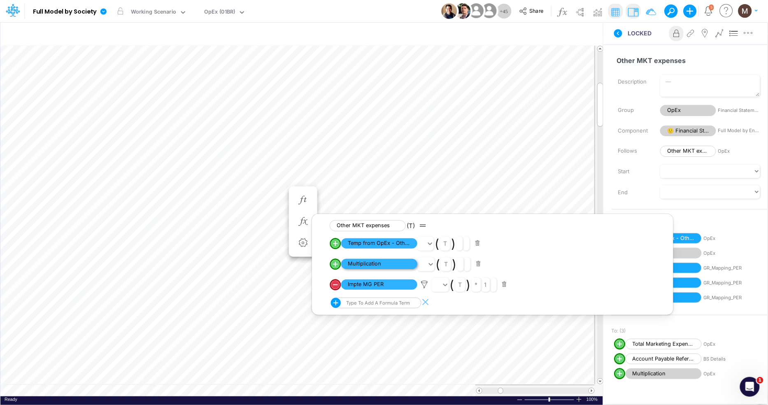
click at [376, 263] on span "Multiplication" at bounding box center [379, 264] width 76 height 10
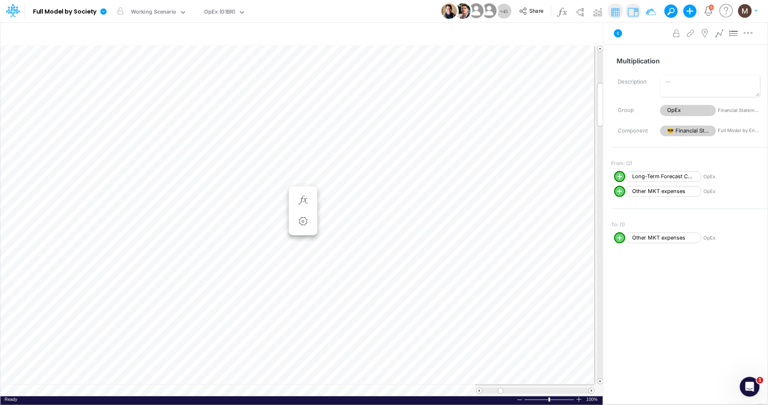
scroll to position [0, 0]
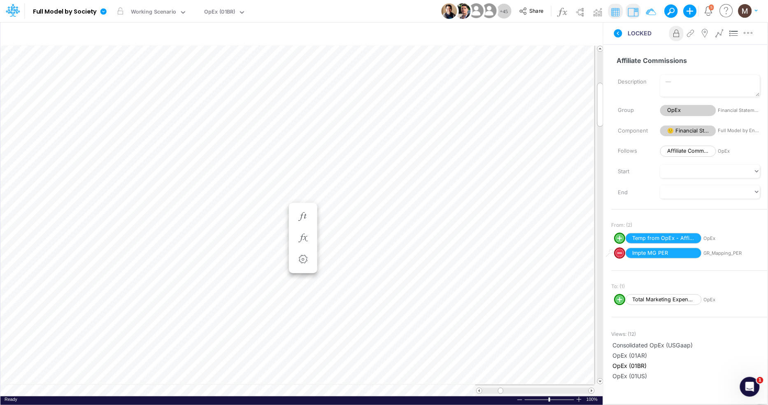
scroll to position [0, 0]
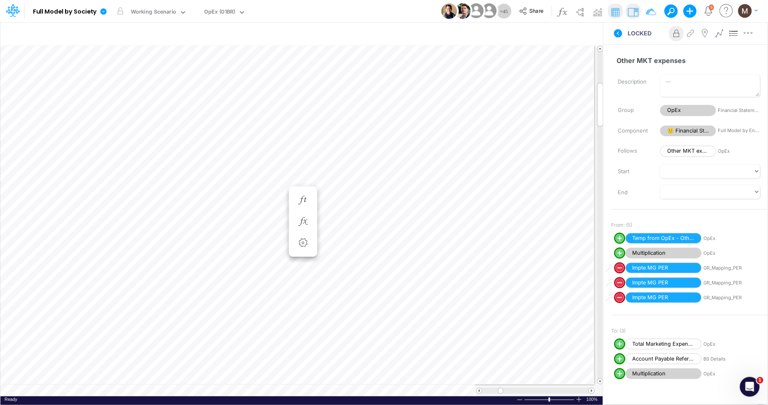
scroll to position [0, 0]
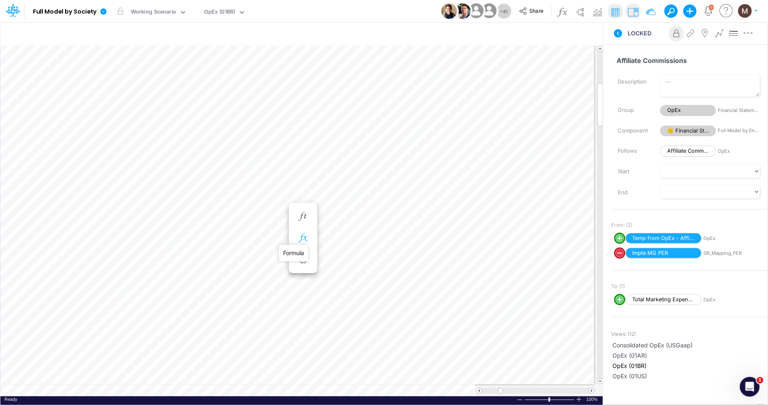
click at [303, 234] on icon "button" at bounding box center [303, 238] width 12 height 9
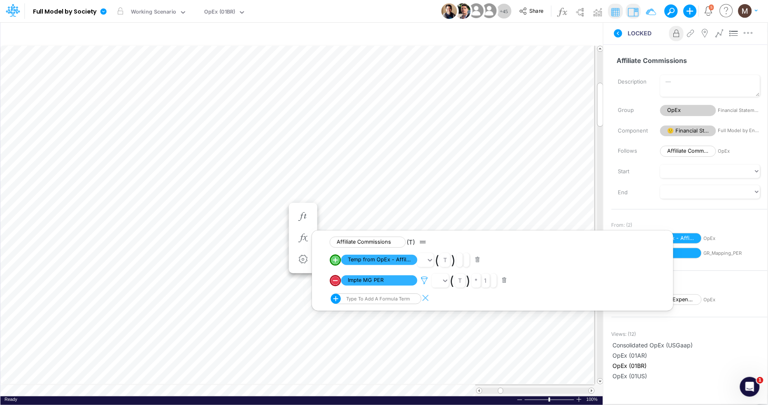
click at [426, 284] on icon at bounding box center [424, 280] width 12 height 9
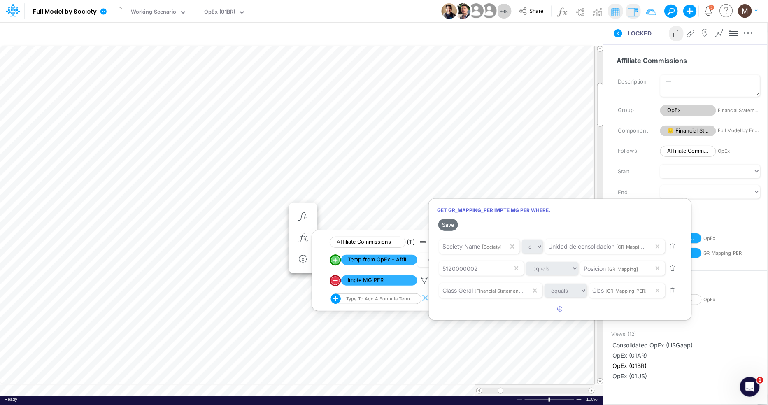
click at [264, 240] on div at bounding box center [384, 204] width 768 height 401
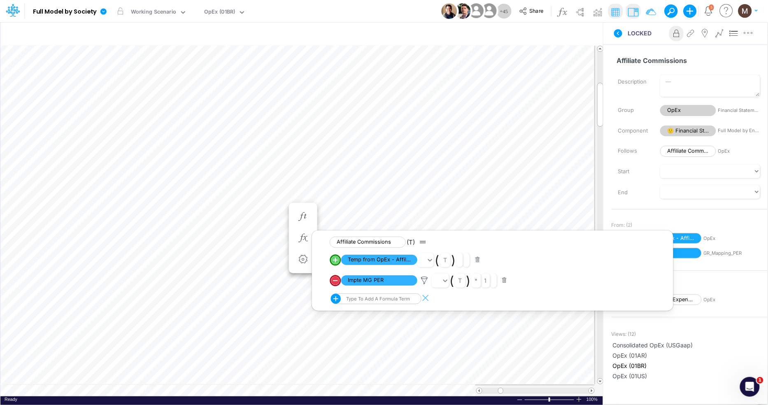
scroll to position [0, 0]
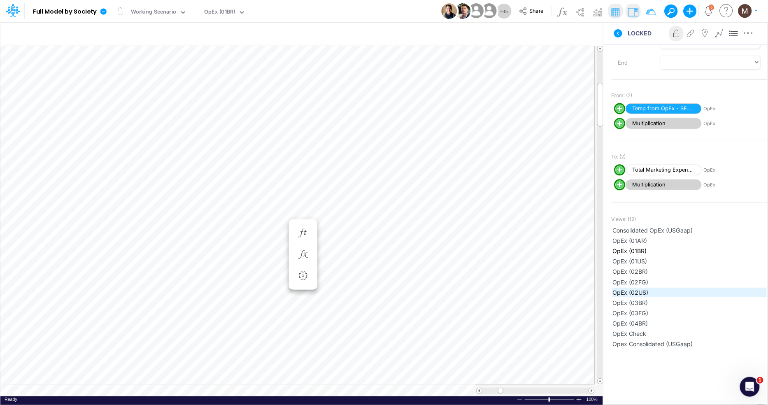
scroll to position [175, 0]
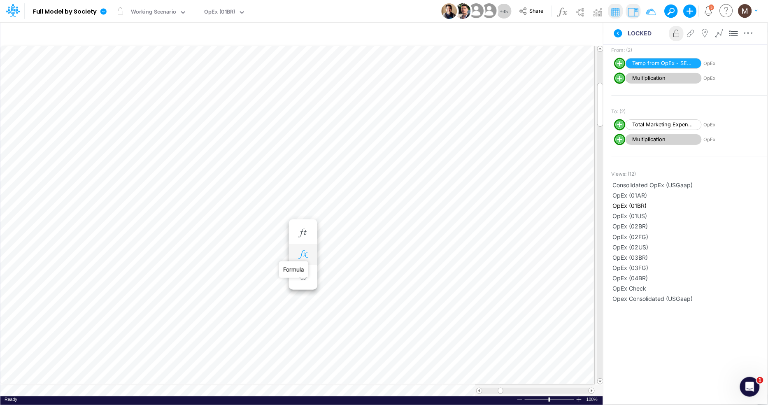
click at [305, 258] on icon "button" at bounding box center [303, 254] width 12 height 9
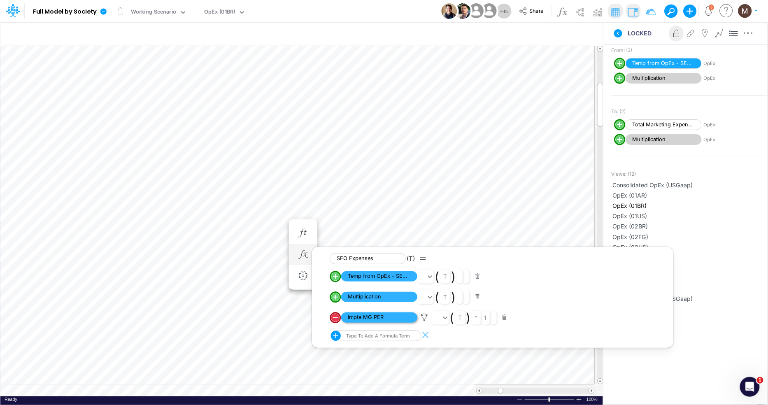
click at [408, 319] on span "Impte MG PER" at bounding box center [379, 317] width 76 height 10
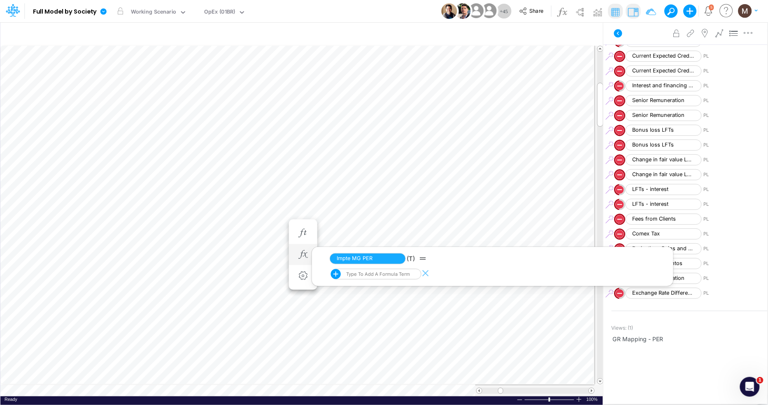
scroll to position [2856, 0]
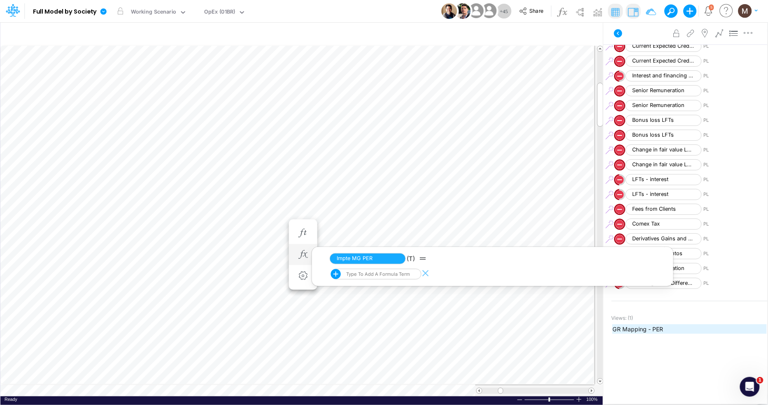
click at [631, 329] on span "GR Mapping - PER" at bounding box center [690, 329] width 154 height 9
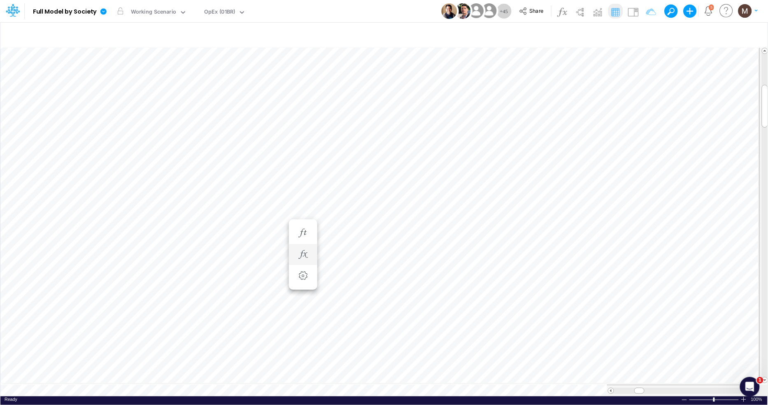
scroll to position [0, 0]
click at [304, 255] on icon "button" at bounding box center [303, 254] width 12 height 9
click at [305, 255] on icon "button" at bounding box center [303, 254] width 12 height 9
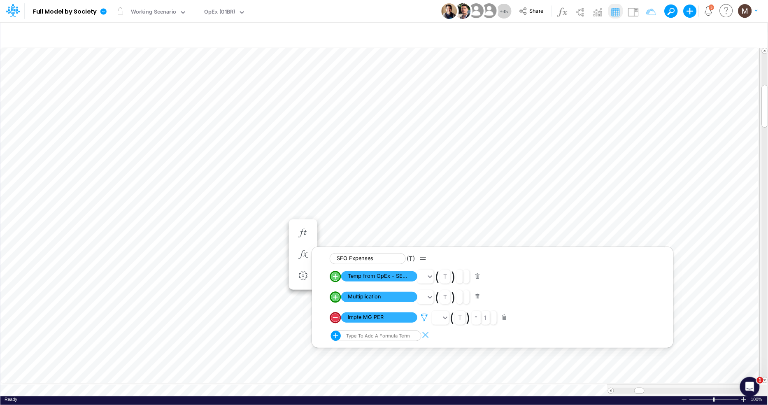
click at [426, 318] on icon at bounding box center [424, 317] width 12 height 9
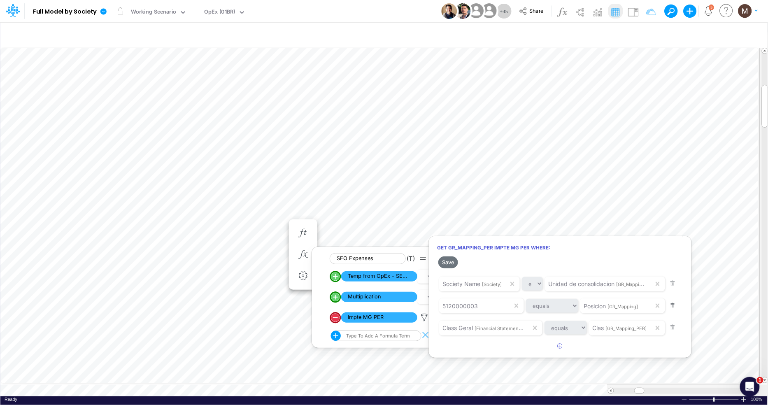
click at [264, 184] on div at bounding box center [384, 204] width 768 height 401
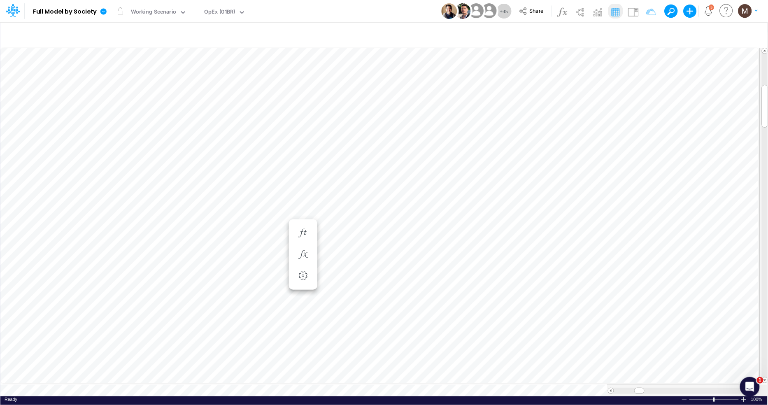
scroll to position [0, 0]
click at [310, 222] on button "button" at bounding box center [303, 222] width 15 height 16
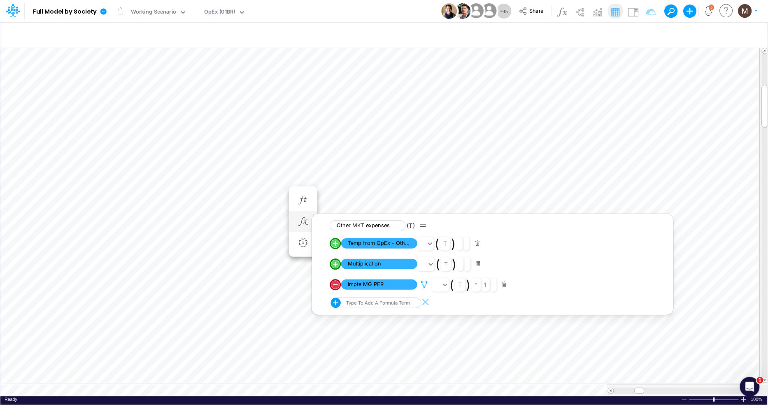
click at [423, 286] on icon at bounding box center [424, 284] width 12 height 9
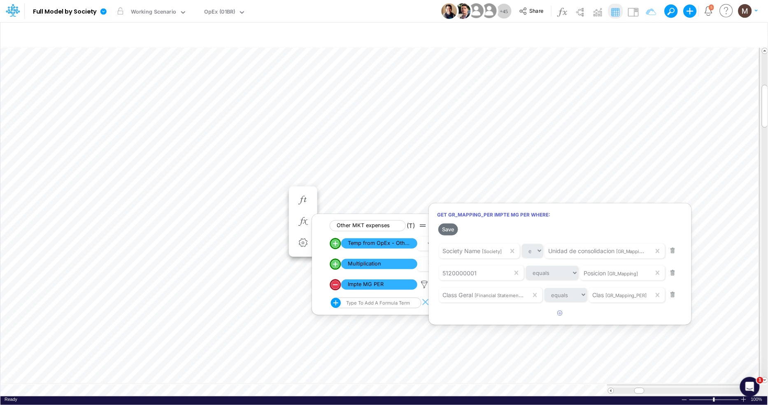
click at [272, 386] on div at bounding box center [384, 204] width 768 height 401
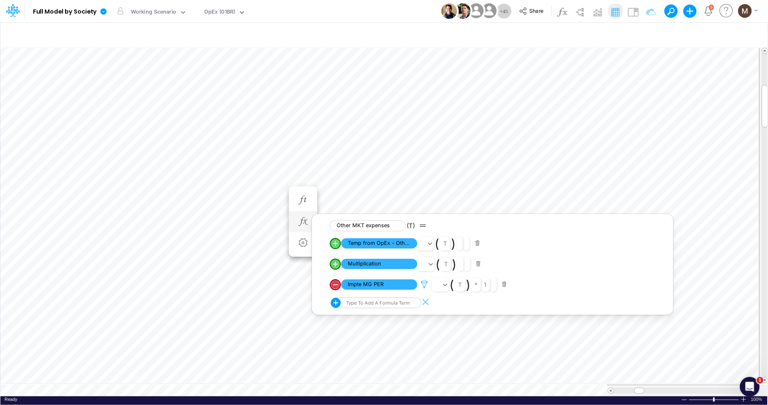
click at [424, 286] on icon at bounding box center [424, 284] width 12 height 9
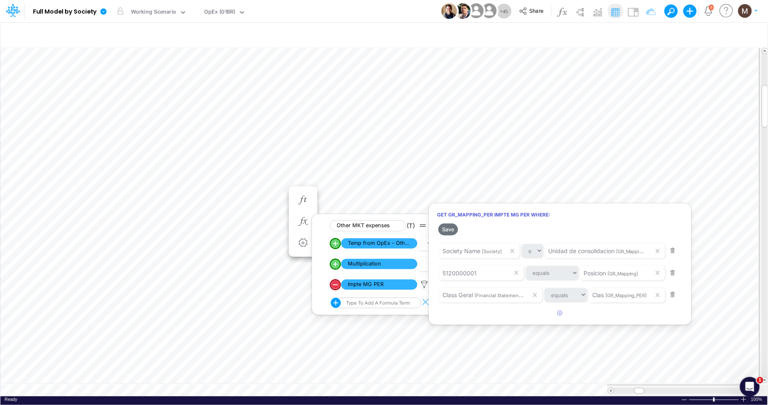
click at [254, 294] on div at bounding box center [384, 204] width 768 height 401
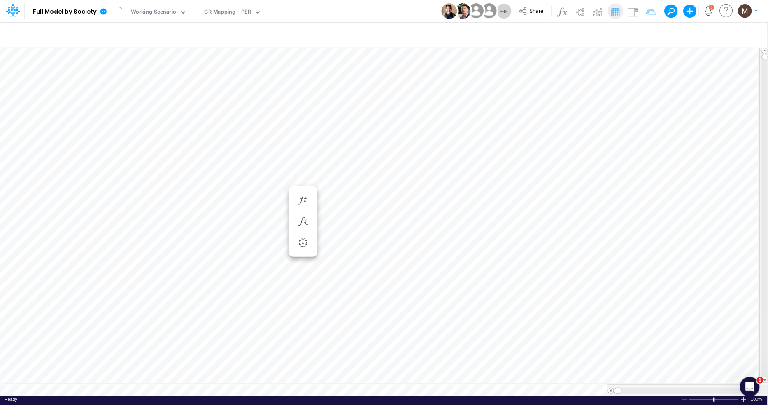
scroll to position [0, 0]
click at [643, 31] on icon "button" at bounding box center [646, 34] width 12 height 9
click at [519, 87] on icon "button" at bounding box center [520, 87] width 5 height 5
select select "tableSearchOR"
click at [470, 119] on div at bounding box center [459, 114] width 78 height 14
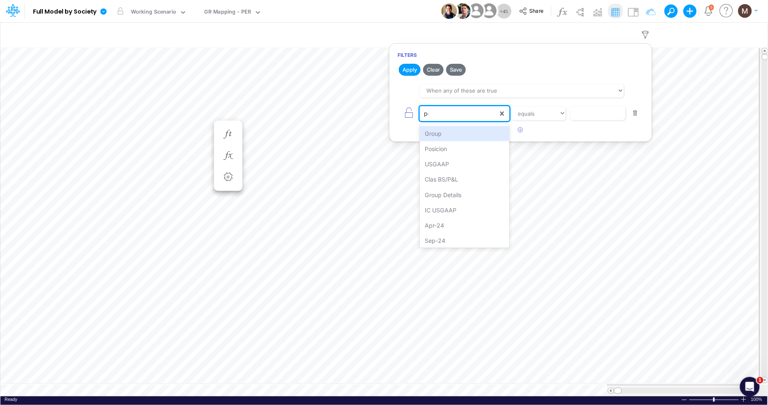
type input "pos"
click at [452, 131] on div "Posicion" at bounding box center [464, 133] width 89 height 15
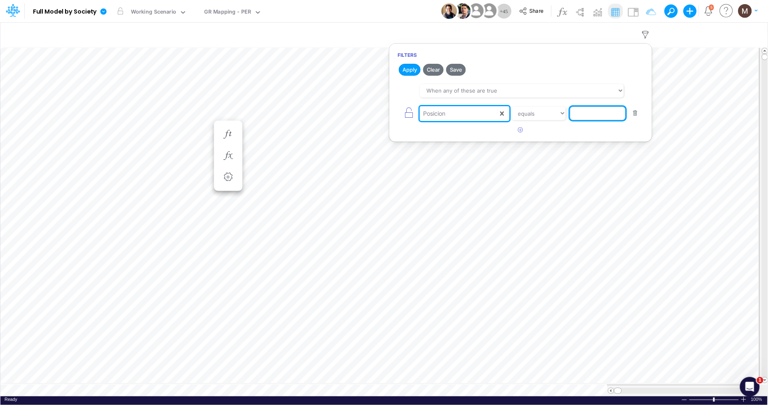
click at [579, 115] on input "text" at bounding box center [598, 114] width 56 height 14
type input "5120000001"
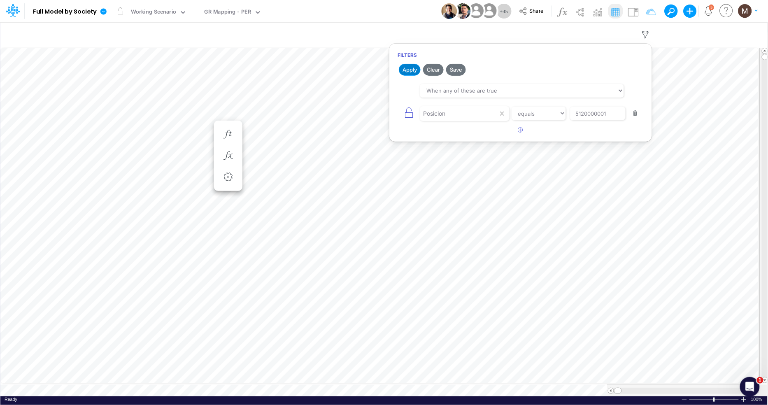
click at [412, 75] on button "Apply" at bounding box center [410, 70] width 22 height 12
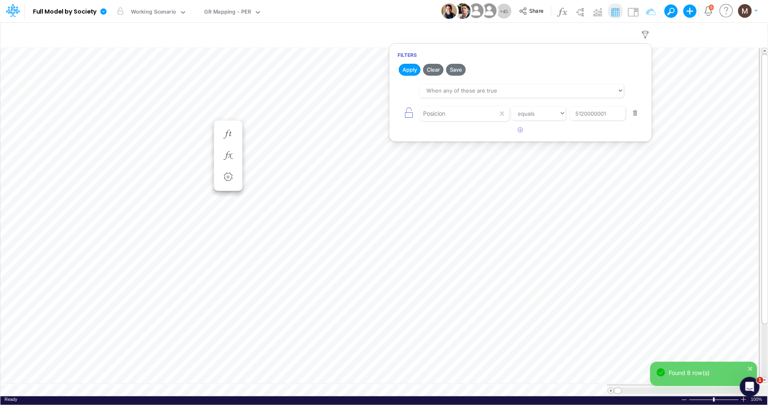
scroll to position [0, 0]
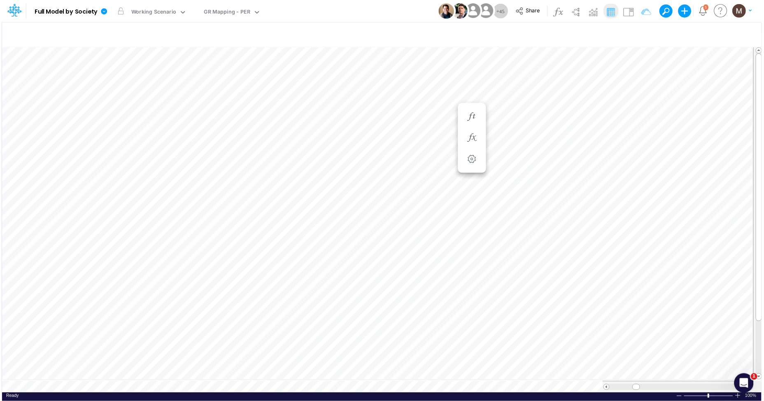
scroll to position [0, 0]
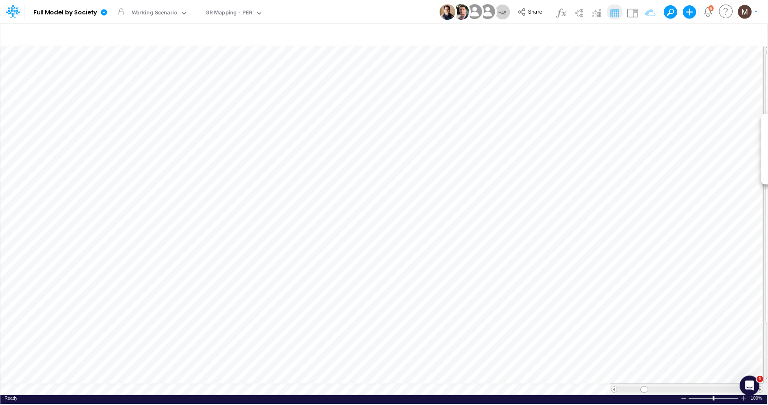
scroll to position [0, 0]
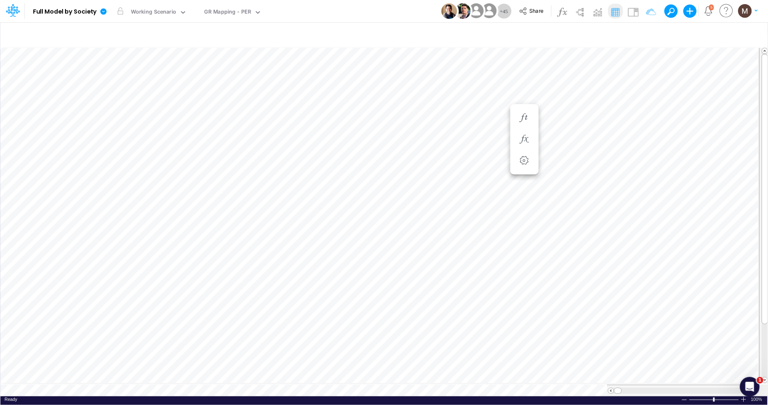
scroll to position [0, 0]
click at [648, 35] on icon "button" at bounding box center [646, 34] width 12 height 9
select select "tableSearchOR"
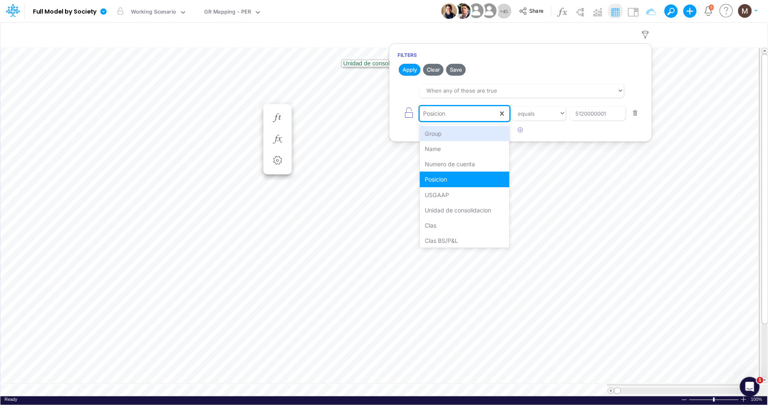
click at [482, 112] on div "Posicion" at bounding box center [459, 114] width 78 height 14
click at [480, 196] on div "USGAAP" at bounding box center [464, 194] width 89 height 15
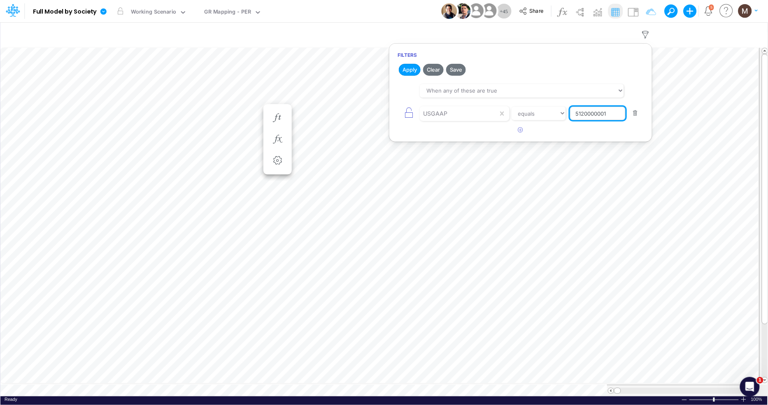
click at [597, 117] on input "5120000001" at bounding box center [598, 114] width 56 height 14
paste input "Marketing Expenses"
type input "Marketing Expenses"
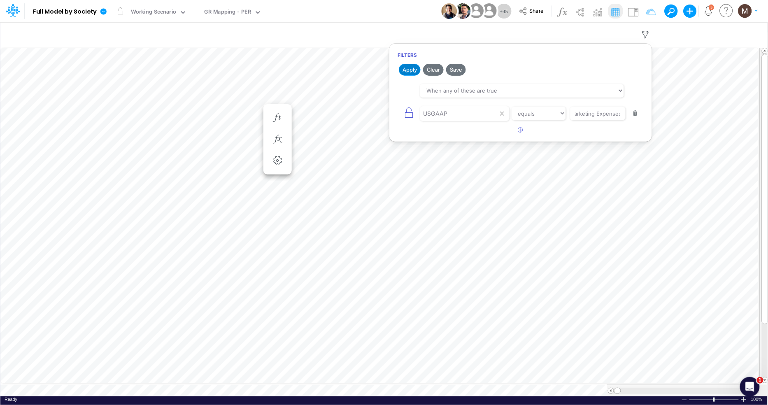
click at [400, 68] on button "Apply" at bounding box center [410, 70] width 22 height 12
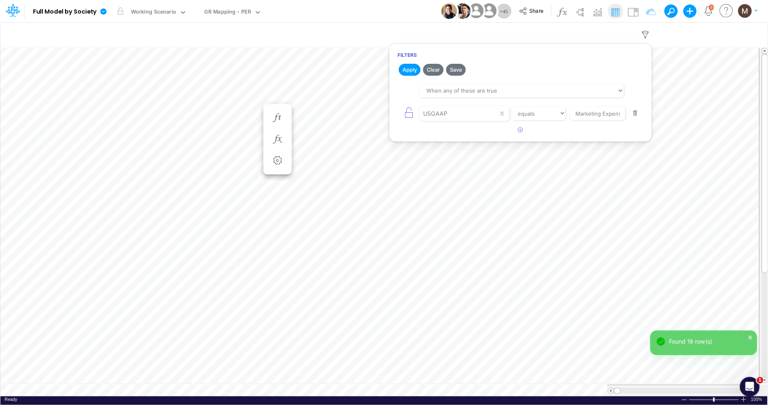
scroll to position [0, 0]
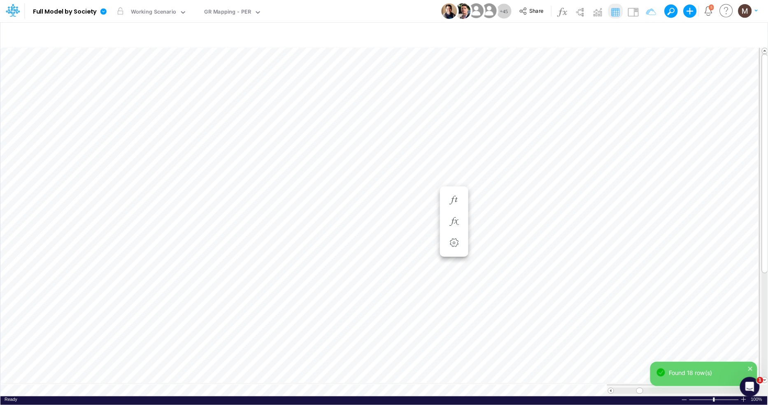
scroll to position [0, 0]
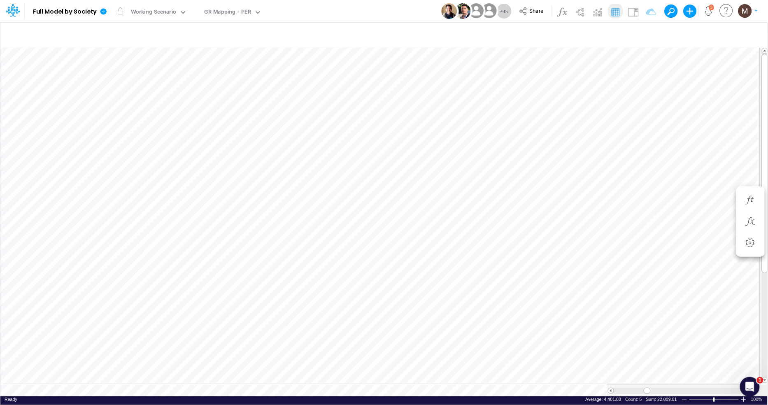
scroll to position [0, 0]
click at [644, 34] on icon "button" at bounding box center [646, 34] width 12 height 9
select select "tableSearchOR"
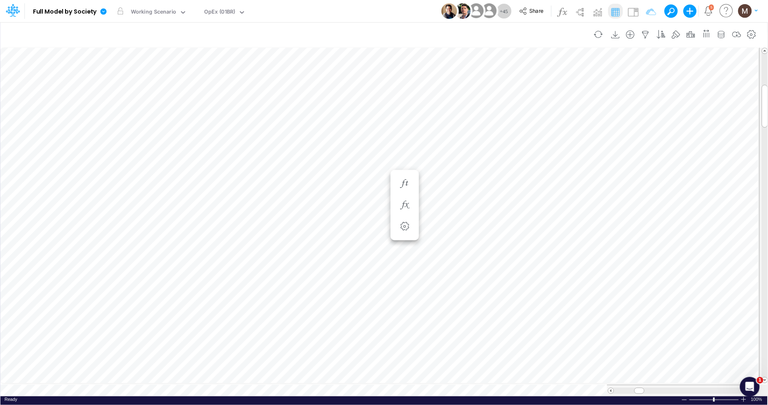
scroll to position [0, 0]
click at [309, 203] on button "button" at bounding box center [303, 205] width 15 height 16
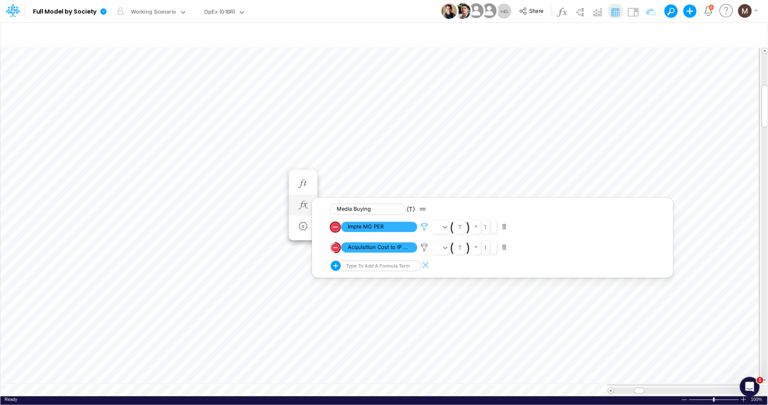
click at [423, 226] on icon at bounding box center [424, 227] width 12 height 9
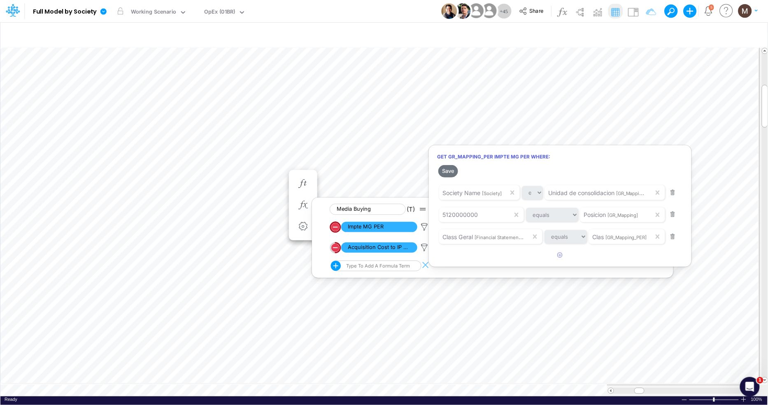
click at [259, 161] on div at bounding box center [384, 204] width 768 height 401
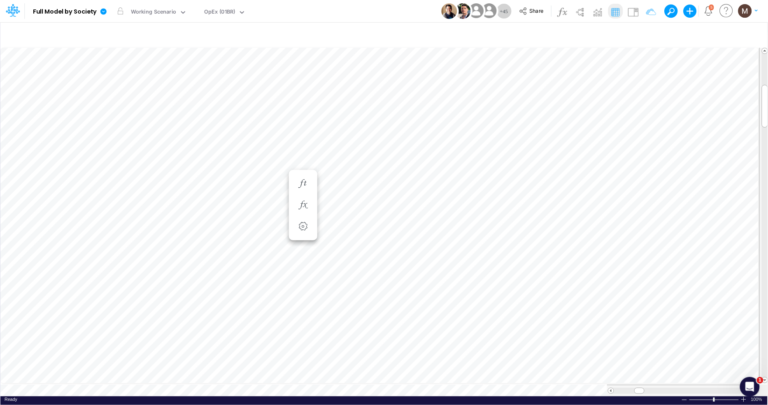
scroll to position [0, 0]
click at [305, 204] on icon "button" at bounding box center [303, 205] width 12 height 9
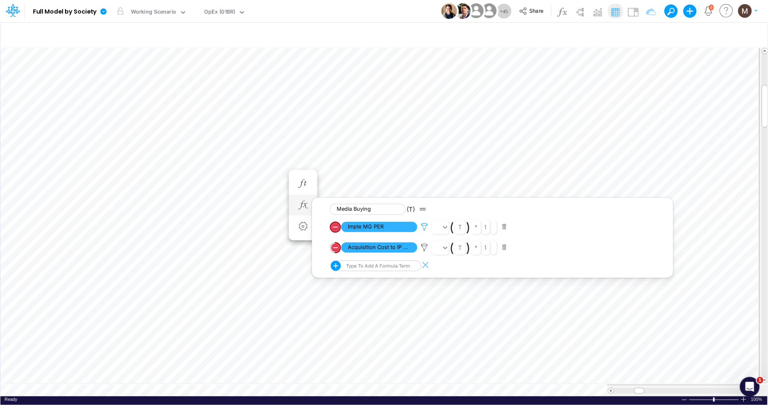
click at [425, 230] on icon at bounding box center [424, 227] width 12 height 9
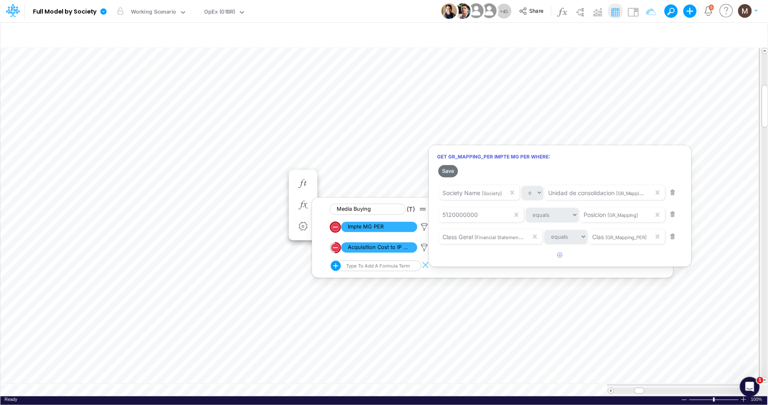
click at [424, 248] on div at bounding box center [384, 204] width 768 height 401
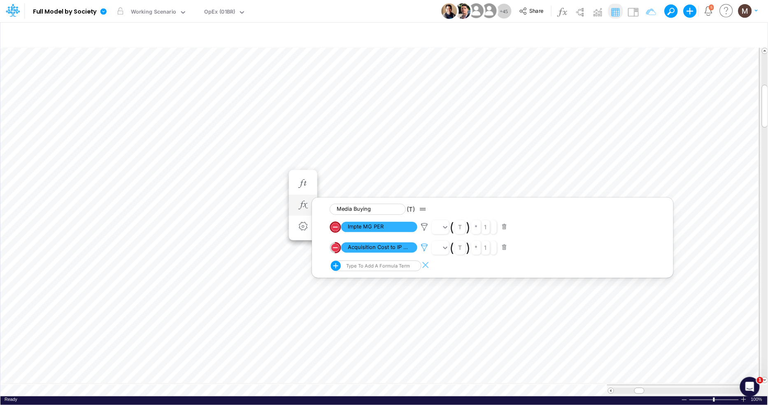
click at [425, 249] on icon at bounding box center [424, 247] width 12 height 9
click at [269, 180] on div at bounding box center [384, 204] width 768 height 401
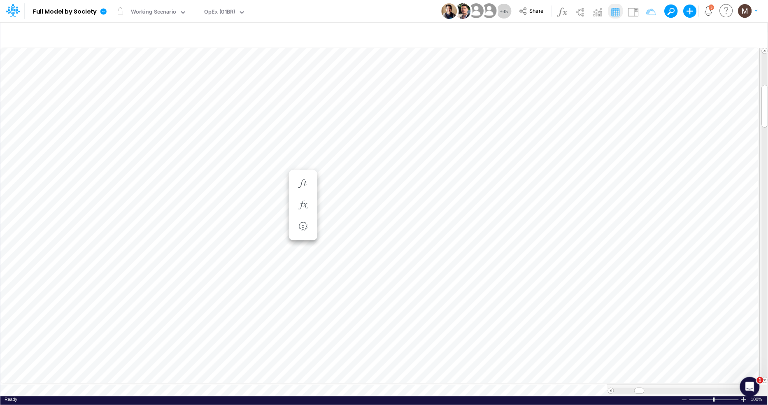
scroll to position [0, 0]
click at [301, 225] on icon "button" at bounding box center [303, 221] width 12 height 9
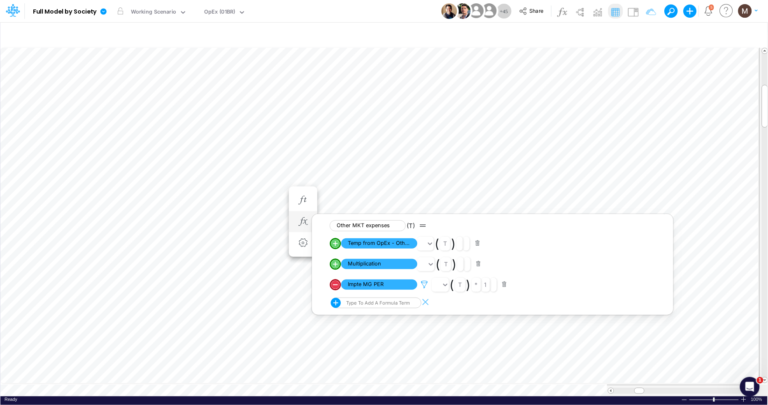
click at [423, 287] on icon at bounding box center [424, 284] width 12 height 9
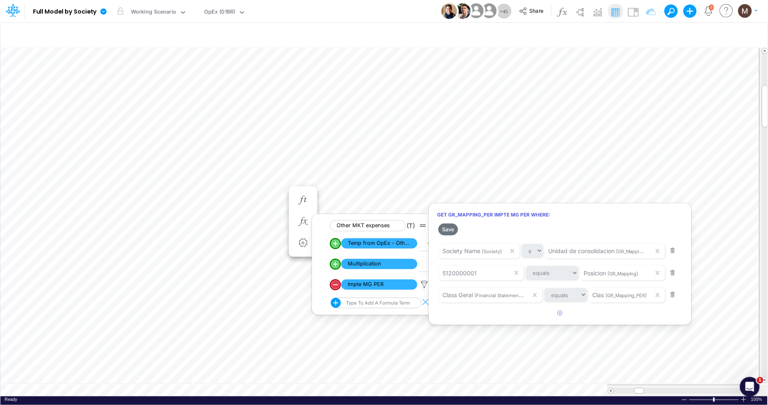
click at [272, 198] on div at bounding box center [384, 204] width 768 height 401
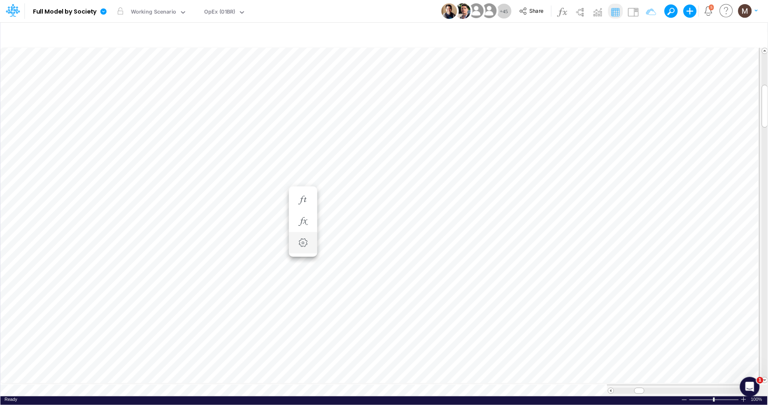
scroll to position [0, 0]
click at [307, 238] on icon "button" at bounding box center [303, 238] width 12 height 9
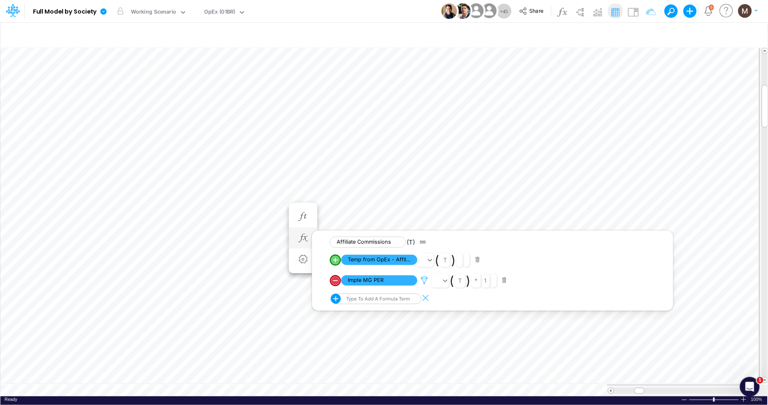
click at [423, 279] on icon at bounding box center [424, 280] width 12 height 9
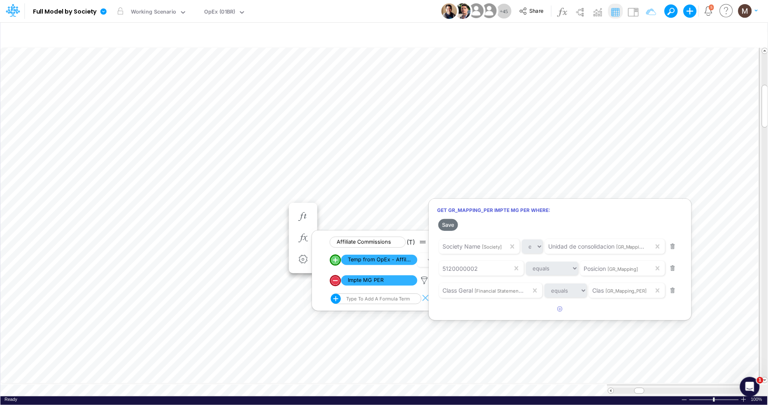
click at [265, 212] on div at bounding box center [384, 204] width 768 height 401
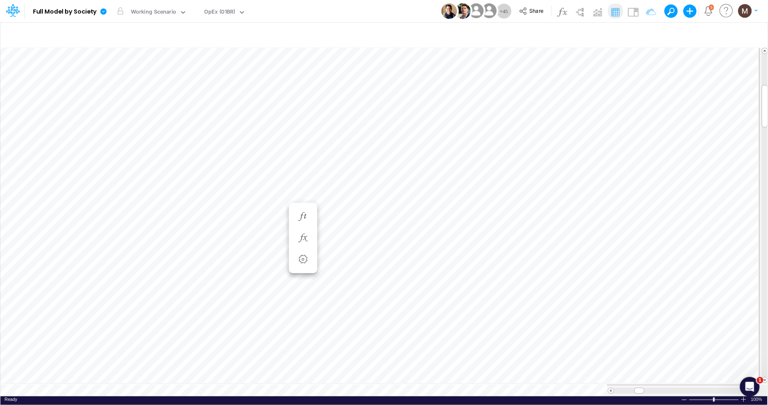
scroll to position [0, 0]
click at [305, 257] on icon "button" at bounding box center [303, 254] width 12 height 9
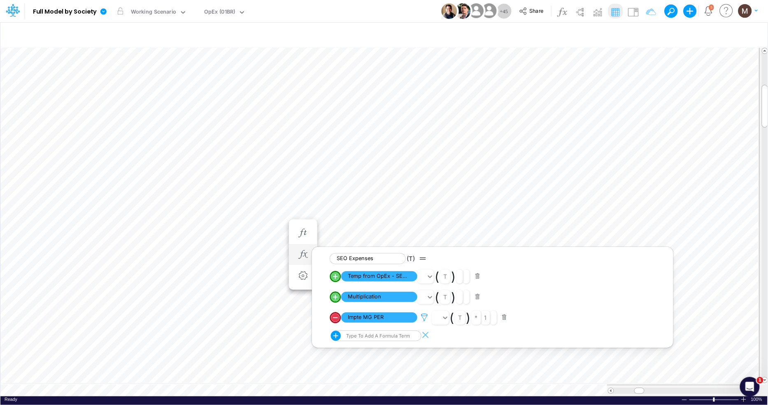
click at [423, 319] on icon at bounding box center [424, 317] width 12 height 9
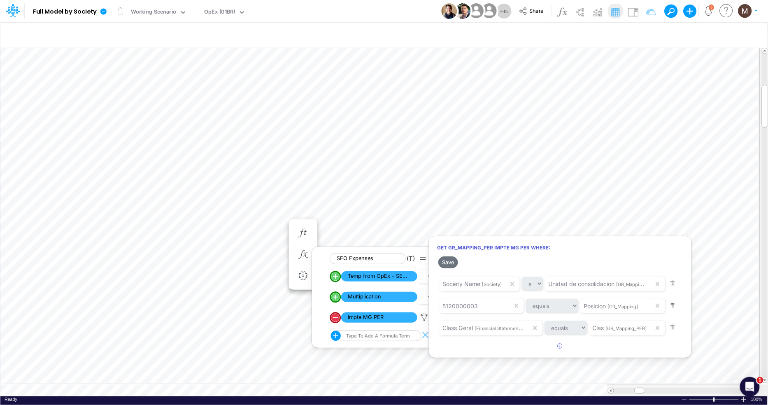
click at [269, 223] on div at bounding box center [384, 204] width 768 height 401
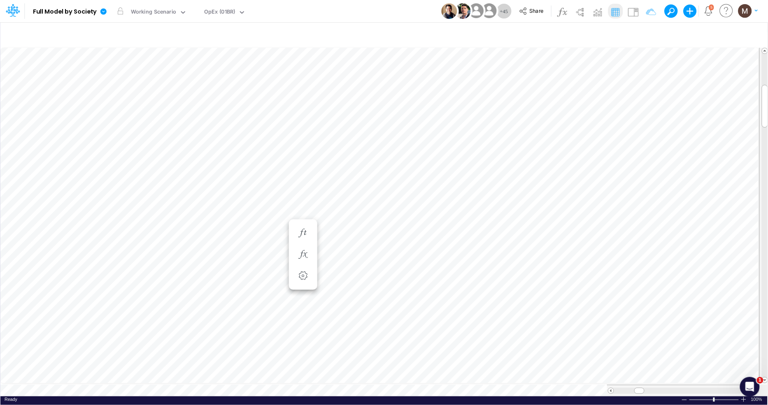
scroll to position [0, 0]
click at [306, 263] on icon "button" at bounding box center [303, 262] width 12 height 9
click at [554, 240] on icon "button" at bounding box center [555, 241] width 12 height 9
click at [301, 272] on icon "button" at bounding box center [303, 271] width 12 height 9
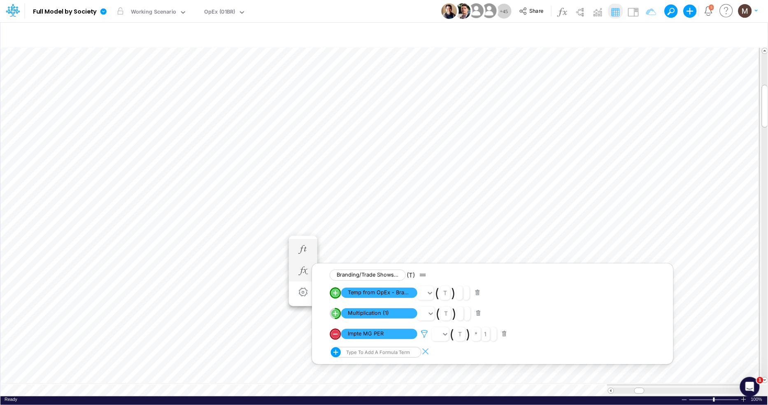
click at [424, 336] on icon at bounding box center [424, 334] width 12 height 9
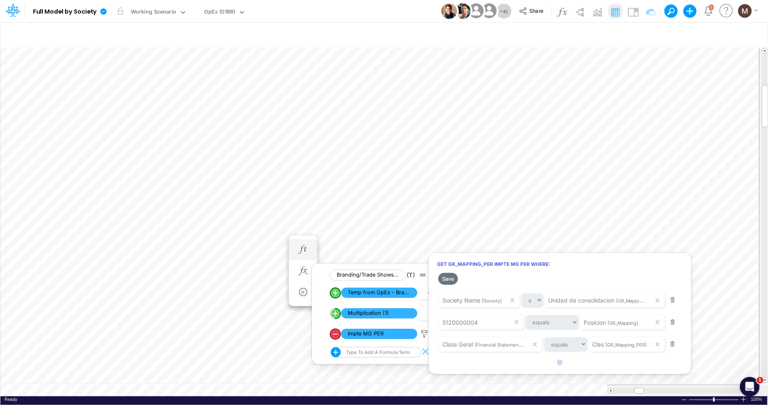
click at [272, 164] on div at bounding box center [384, 204] width 768 height 401
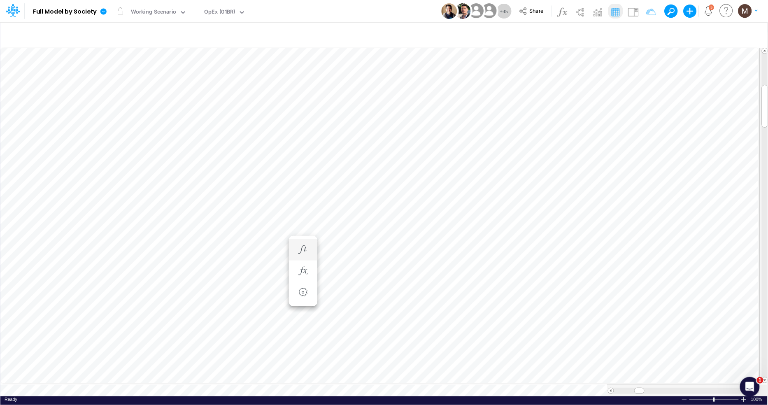
scroll to position [0, 0]
click at [302, 203] on icon "button" at bounding box center [303, 205] width 12 height 9
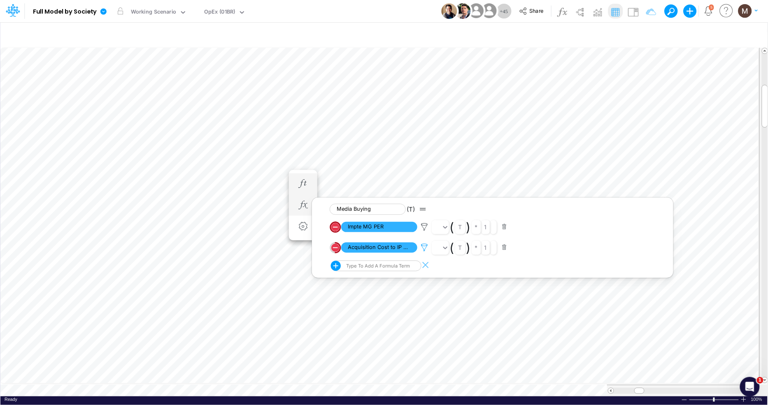
click at [422, 247] on icon at bounding box center [424, 247] width 12 height 9
click at [422, 215] on div at bounding box center [384, 204] width 768 height 401
click at [422, 225] on icon at bounding box center [424, 227] width 12 height 9
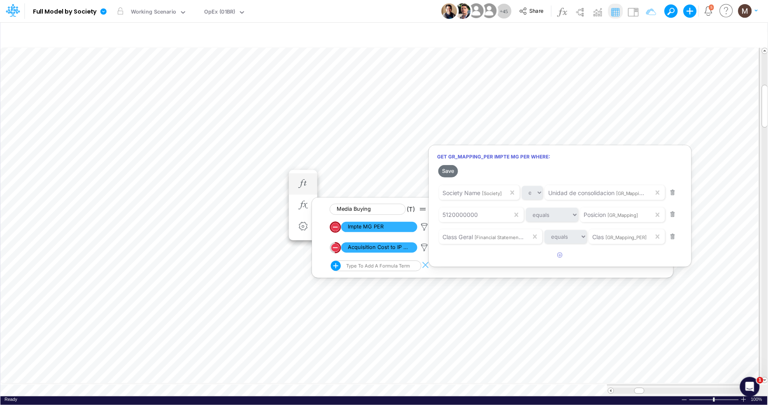
click at [319, 229] on div at bounding box center [384, 204] width 768 height 401
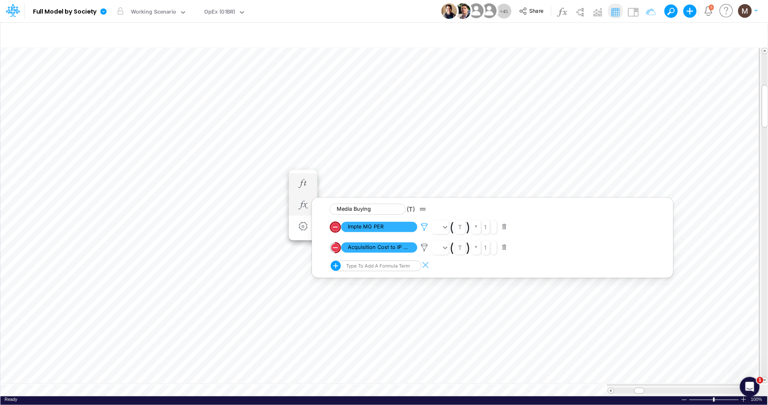
click at [425, 226] on icon at bounding box center [424, 227] width 12 height 9
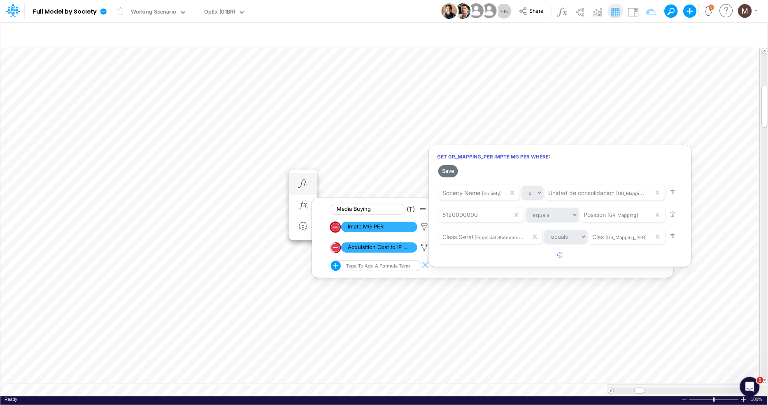
click at [252, 174] on div at bounding box center [384, 204] width 768 height 401
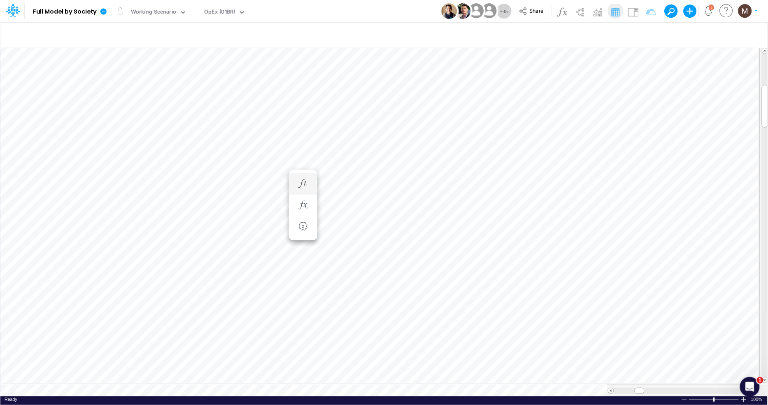
scroll to position [0, 0]
